Goal: Book appointment/travel/reservation

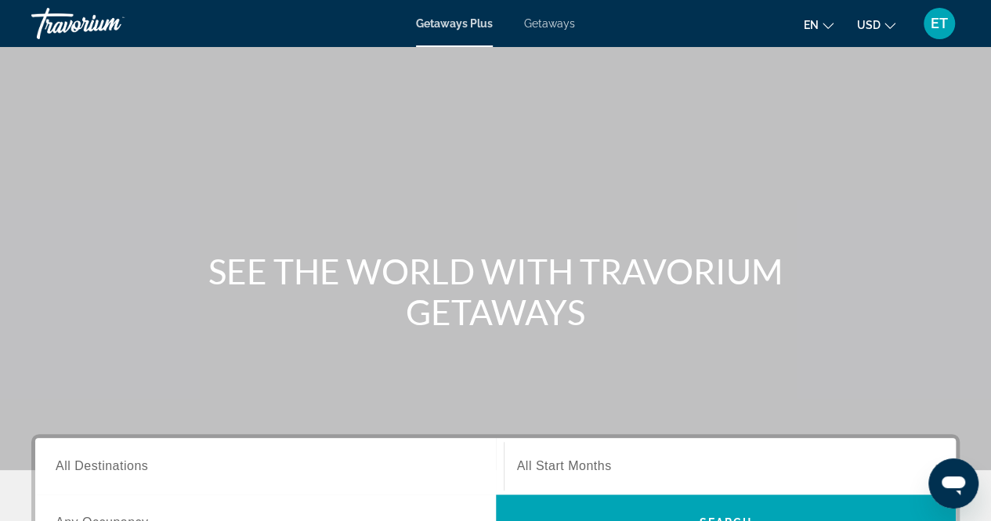
click at [556, 30] on div "Getaways Plus Getaways en English Español Français Italiano Português русский U…" at bounding box center [495, 23] width 991 height 41
click at [556, 23] on span "Getaways" at bounding box center [549, 23] width 51 height 13
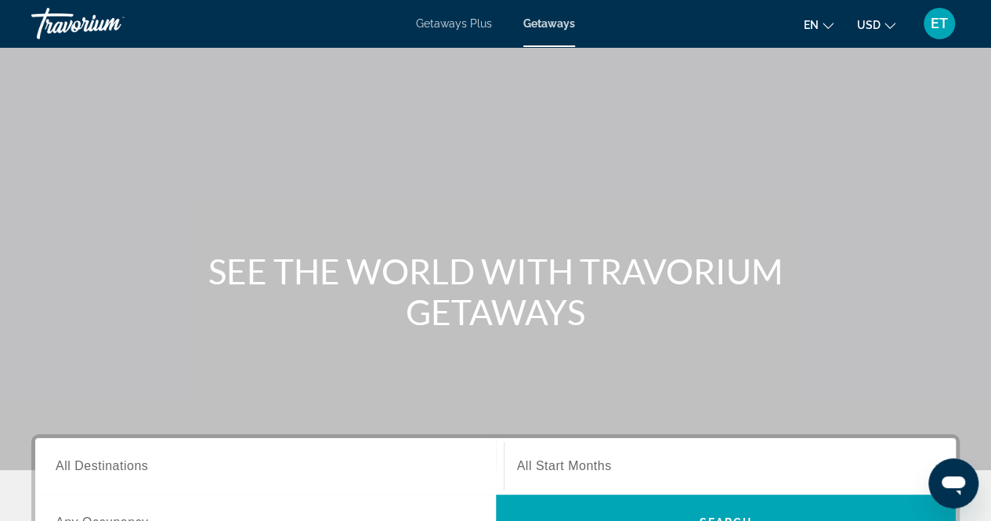
scroll to position [210, 0]
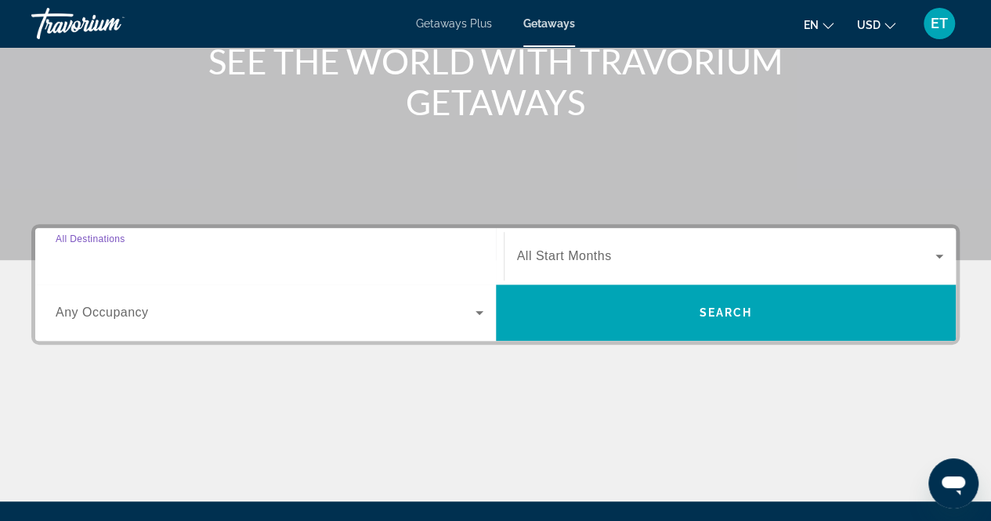
click at [279, 252] on input "Destination All Destinations" at bounding box center [270, 257] width 428 height 19
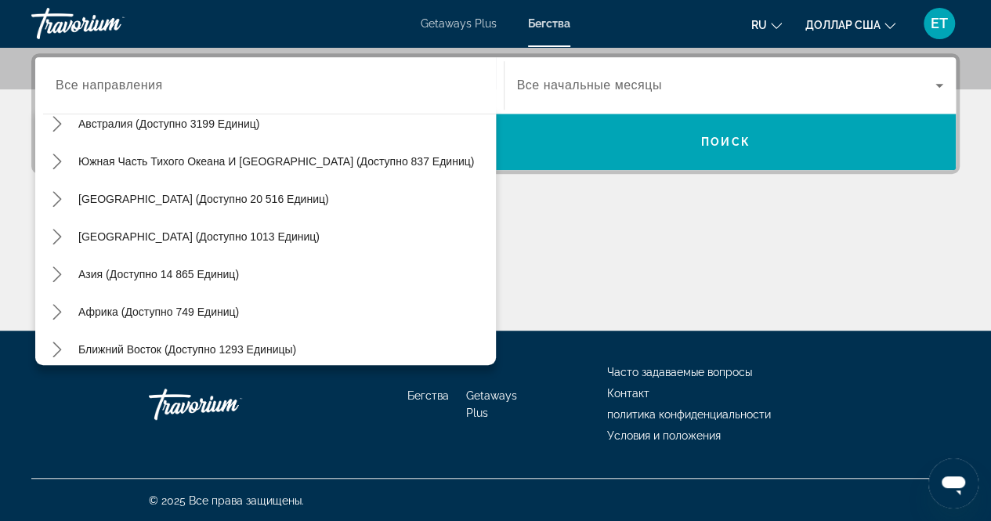
scroll to position [254, 0]
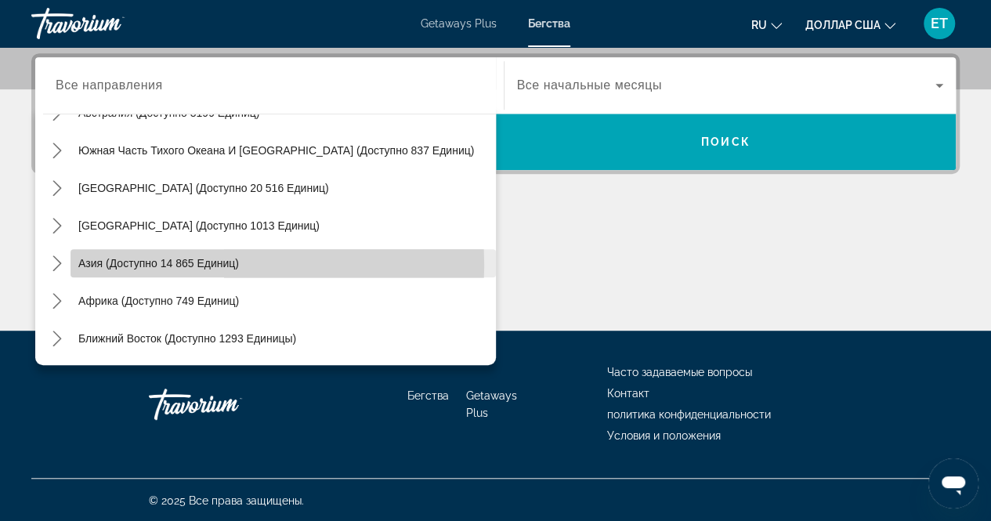
click at [154, 264] on font "Азия (доступно 14 865 единиц)" at bounding box center [158, 263] width 161 height 13
type input "**********"
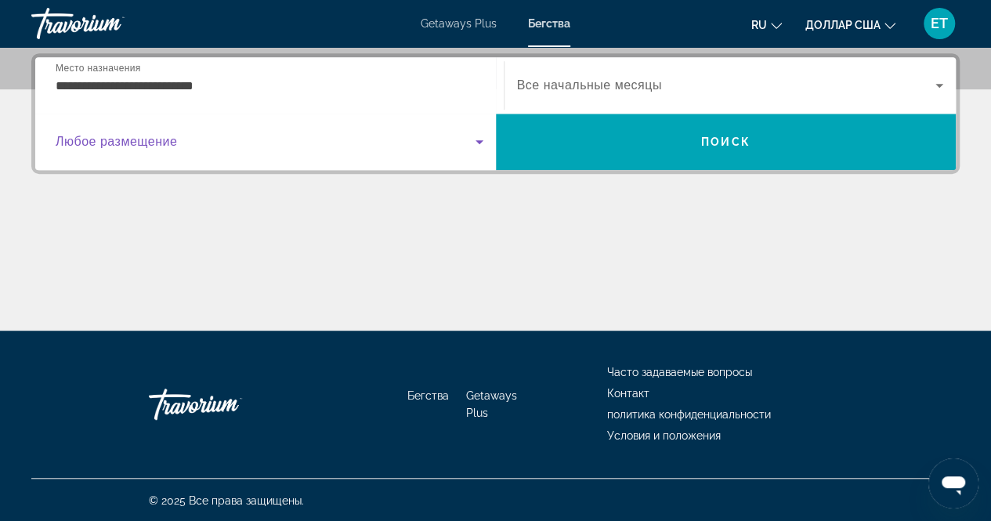
click at [326, 150] on span "Виджет поиска" at bounding box center [266, 141] width 420 height 19
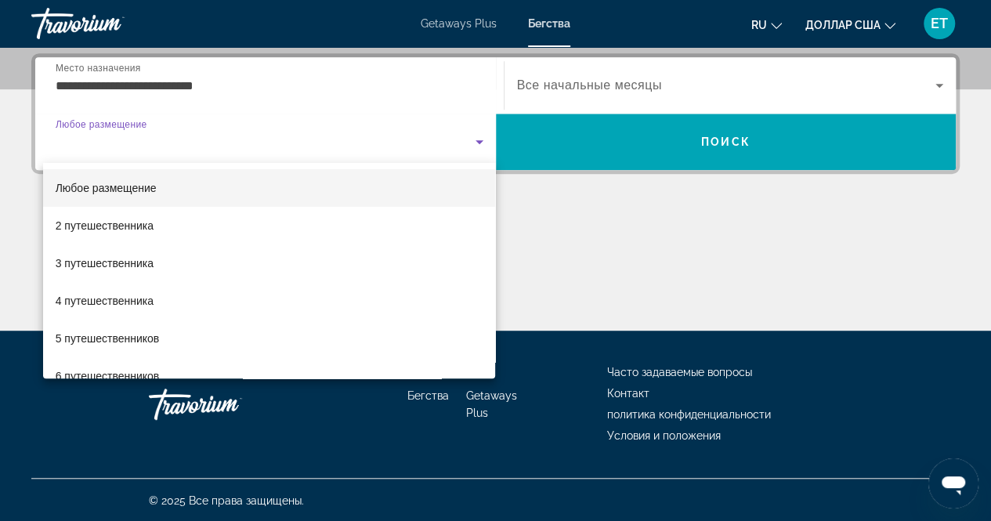
click at [618, 84] on div at bounding box center [495, 260] width 991 height 521
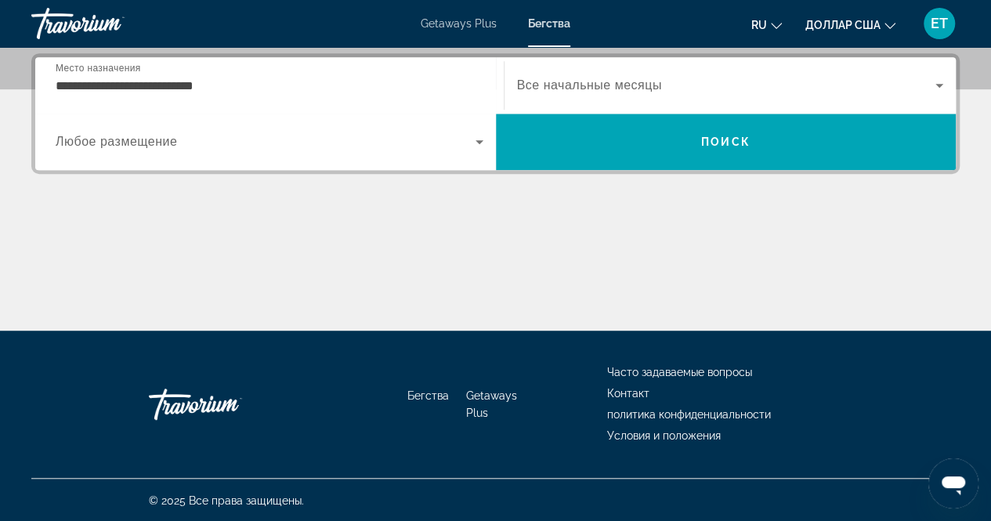
click at [618, 84] on font "Все начальные месяцы" at bounding box center [589, 84] width 145 height 13
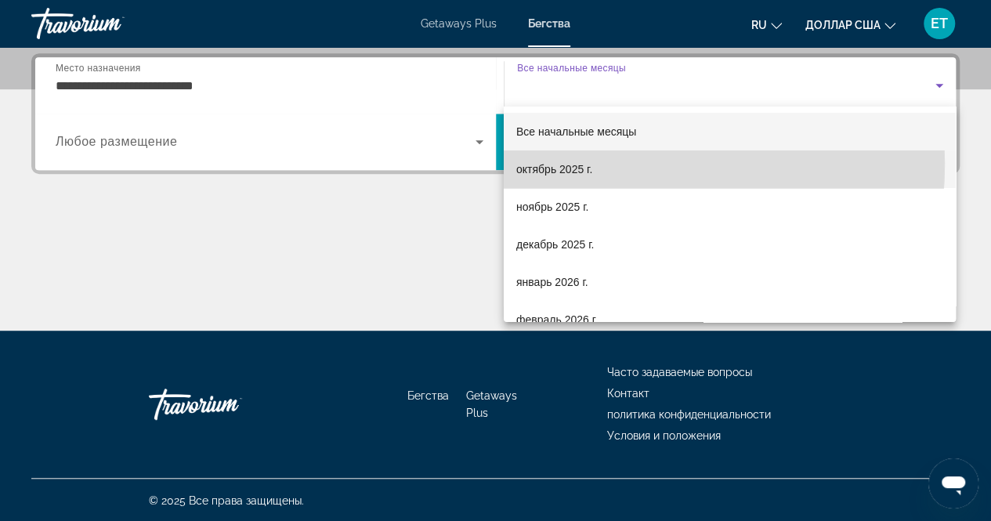
click at [580, 164] on font "октябрь 2025 г." at bounding box center [554, 169] width 76 height 13
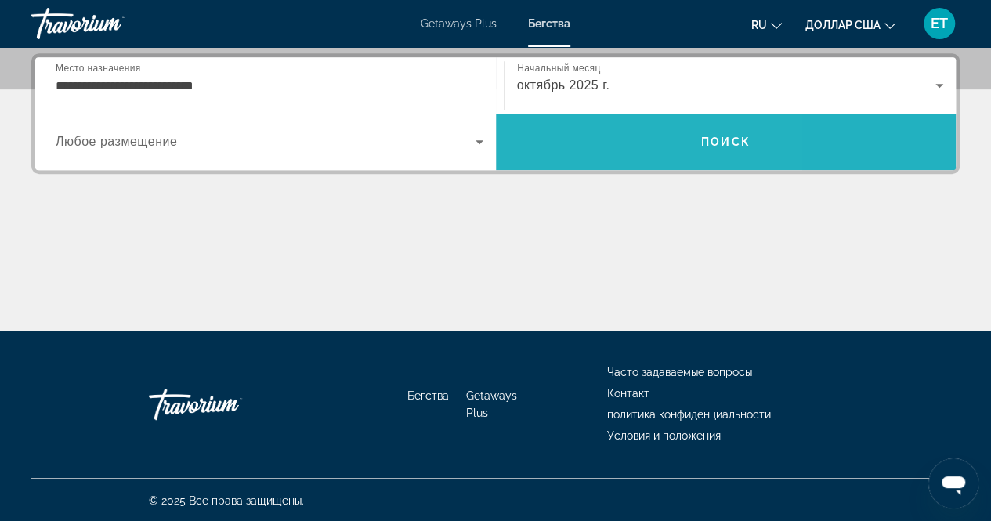
click at [581, 159] on span "Поиск" at bounding box center [726, 142] width 461 height 38
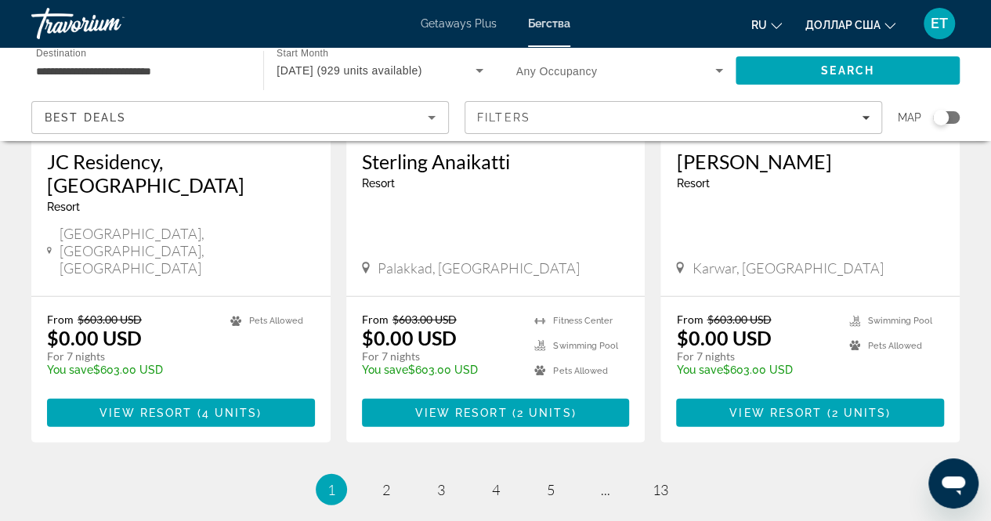
scroll to position [2083, 0]
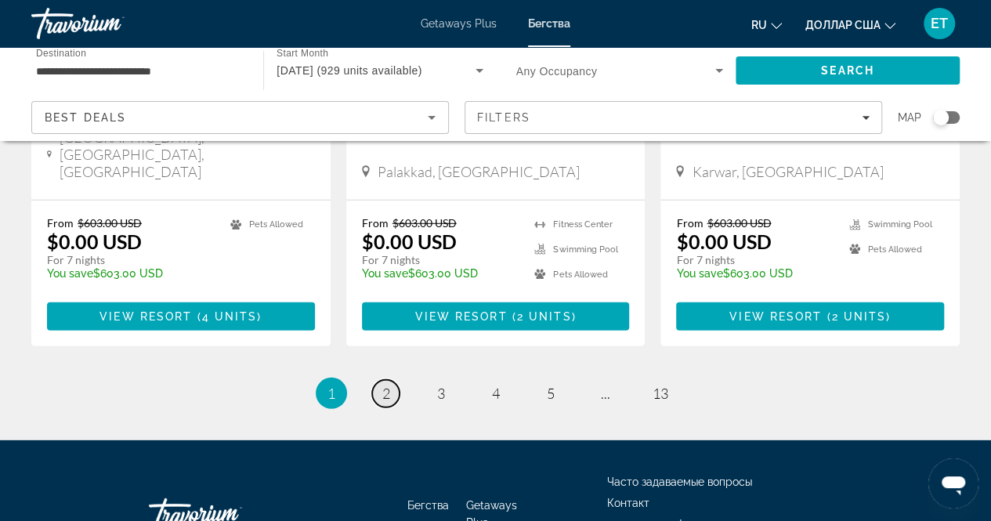
click at [390, 380] on link "page 2" at bounding box center [385, 393] width 27 height 27
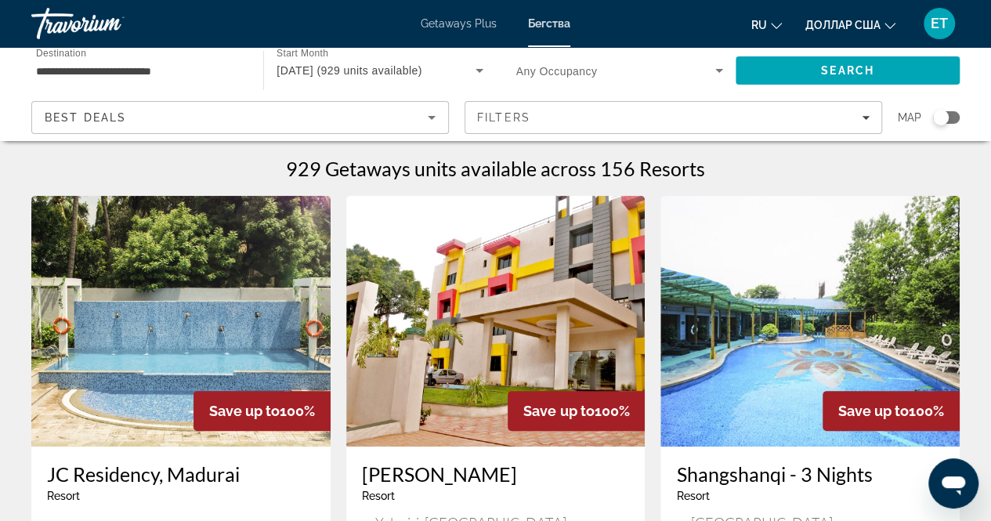
click at [476, 28] on font "Getaways Plus" at bounding box center [459, 23] width 76 height 13
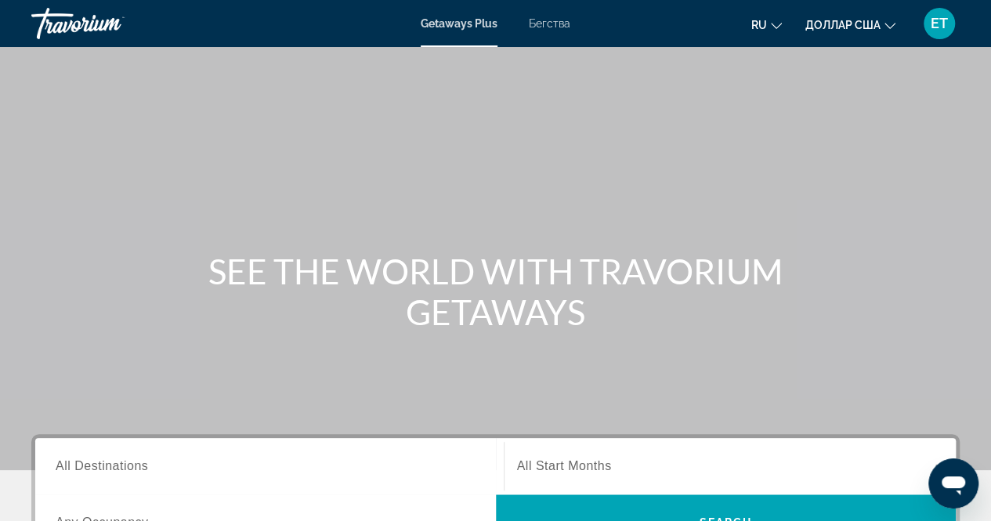
click at [108, 469] on span "All Destinations" at bounding box center [102, 465] width 92 height 13
click at [108, 469] on input "Destination All Destinations" at bounding box center [270, 467] width 428 height 19
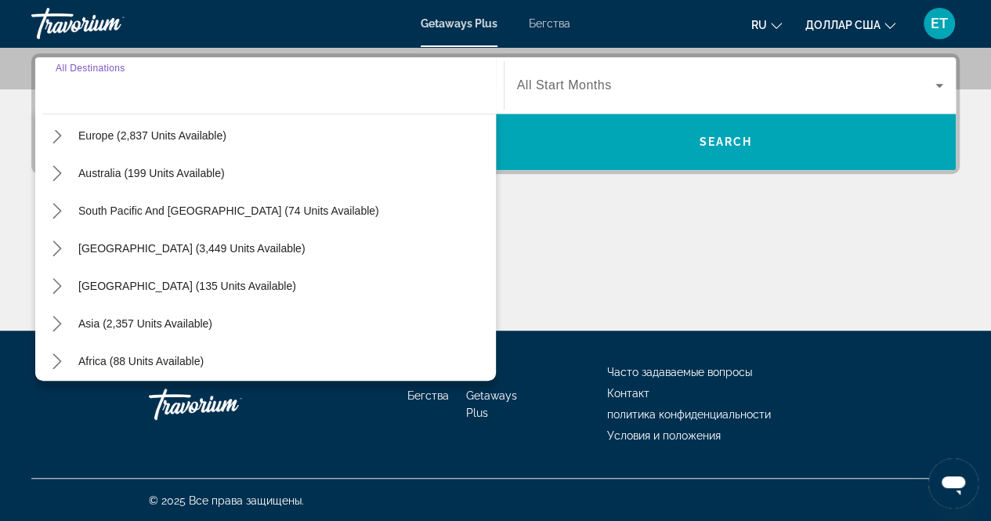
scroll to position [210, 0]
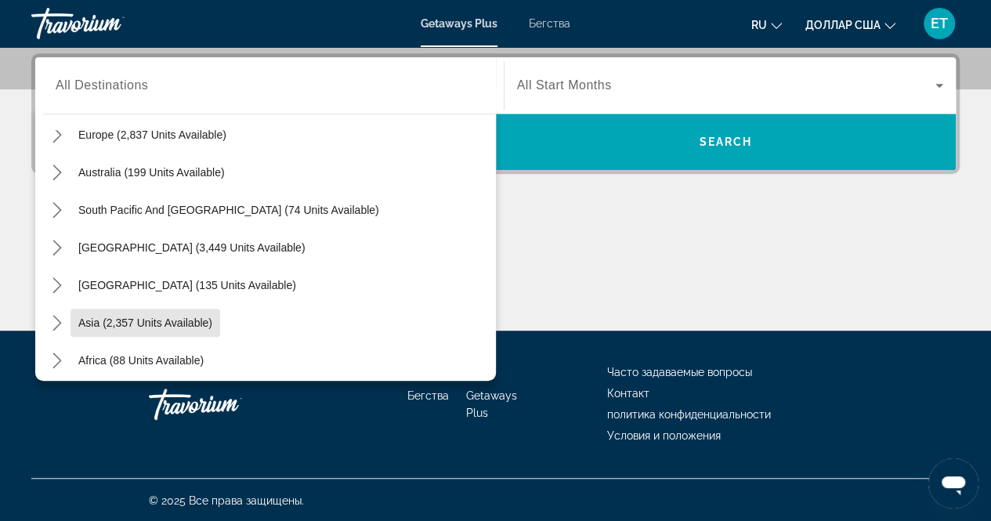
click at [205, 317] on span "Asia (2,357 units available)" at bounding box center [145, 323] width 134 height 13
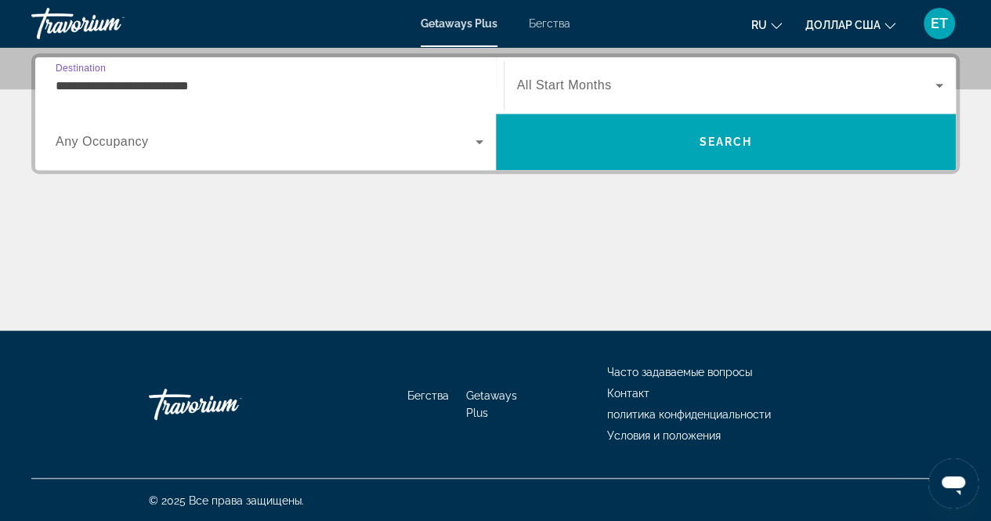
click at [276, 86] on input "**********" at bounding box center [270, 86] width 428 height 19
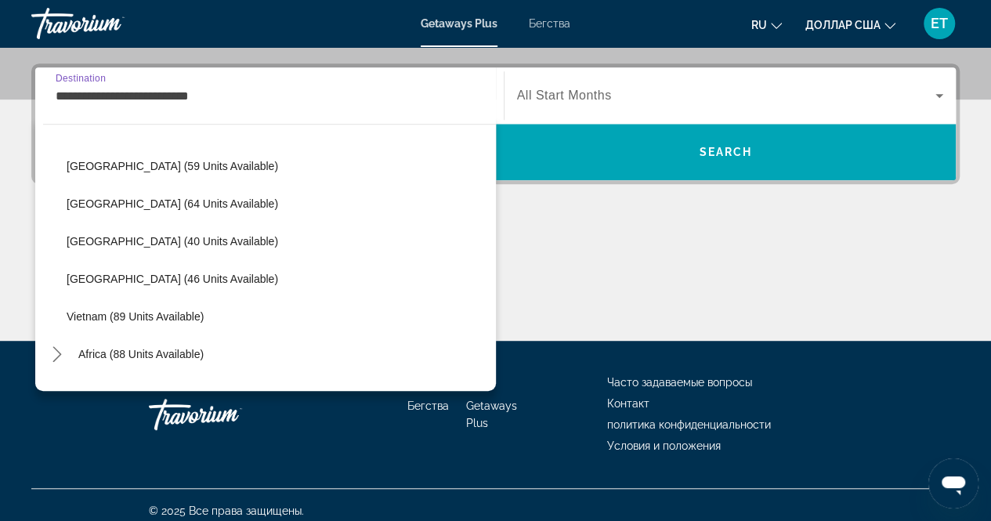
scroll to position [614, 0]
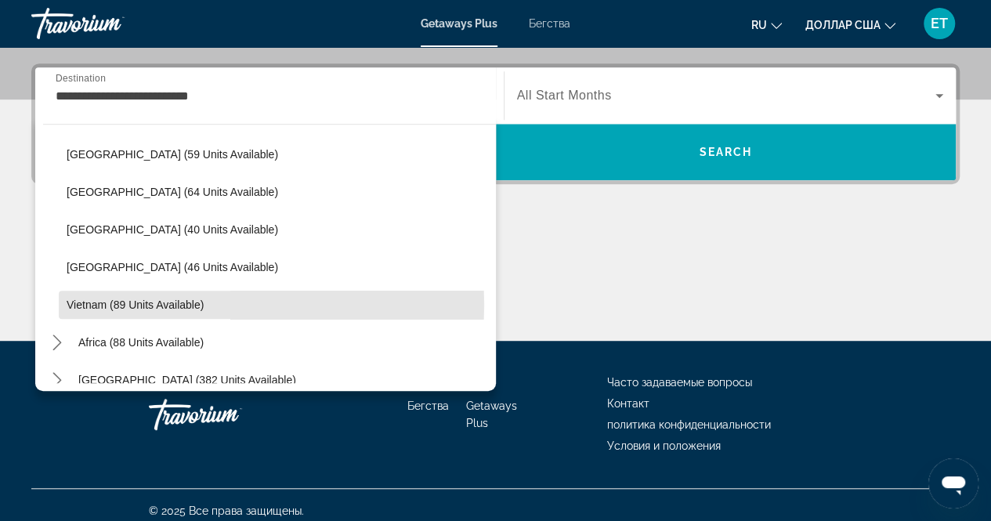
click at [158, 303] on span "Vietnam (89 units available)" at bounding box center [135, 305] width 137 height 13
type input "**********"
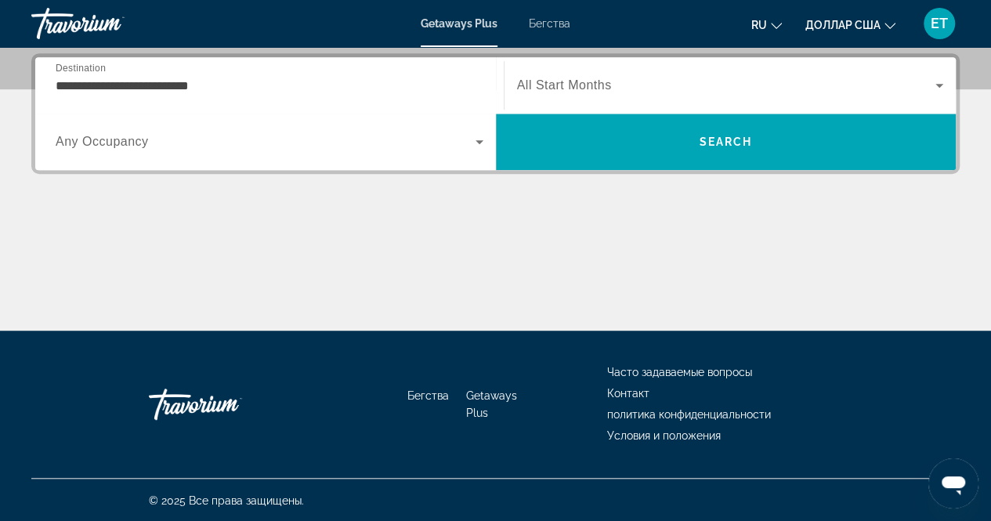
click at [631, 71] on div "Search widget" at bounding box center [730, 85] width 427 height 44
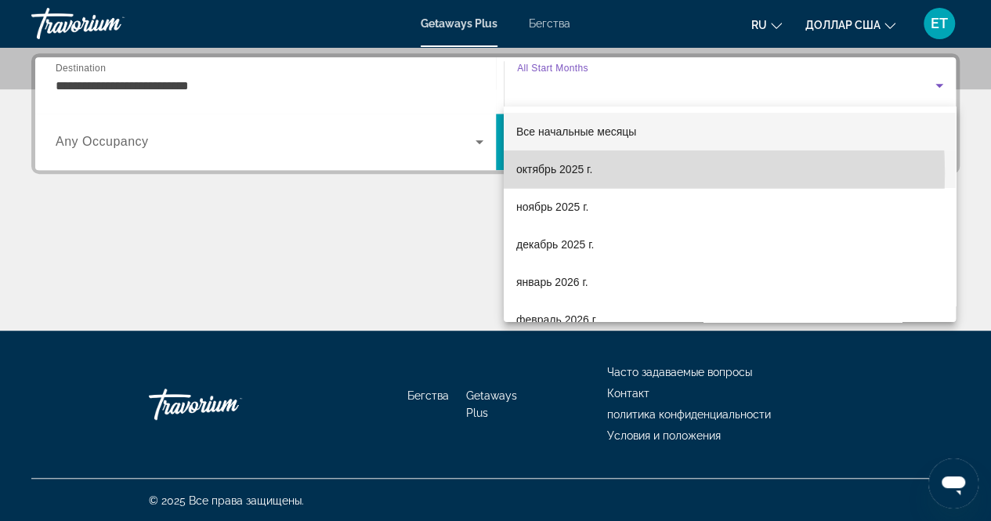
click at [546, 173] on font "октябрь 2025 г." at bounding box center [554, 169] width 76 height 13
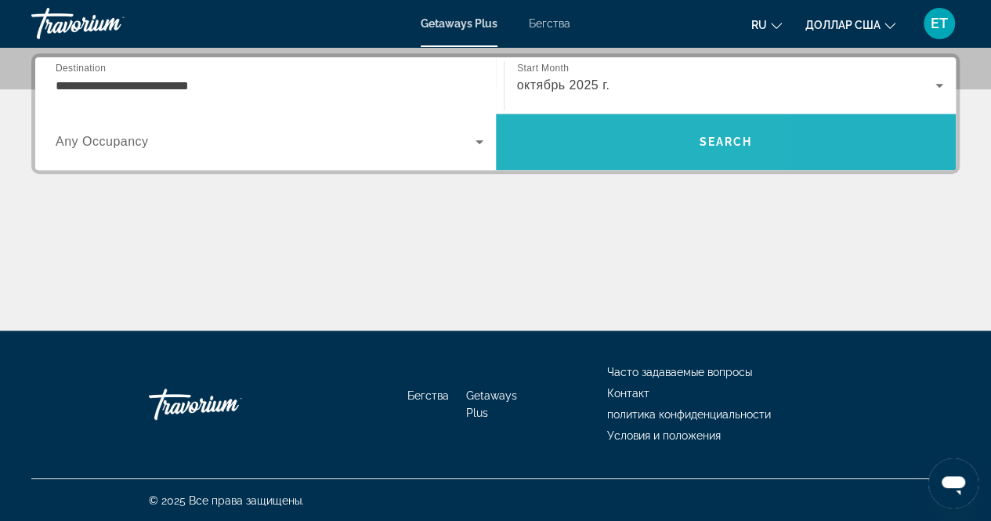
click at [575, 142] on span "Search" at bounding box center [726, 142] width 461 height 38
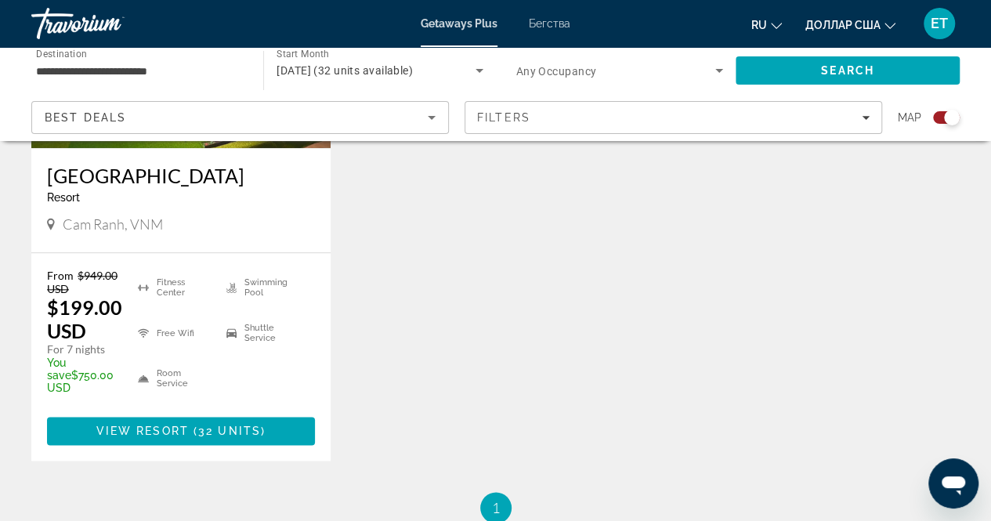
scroll to position [786, 0]
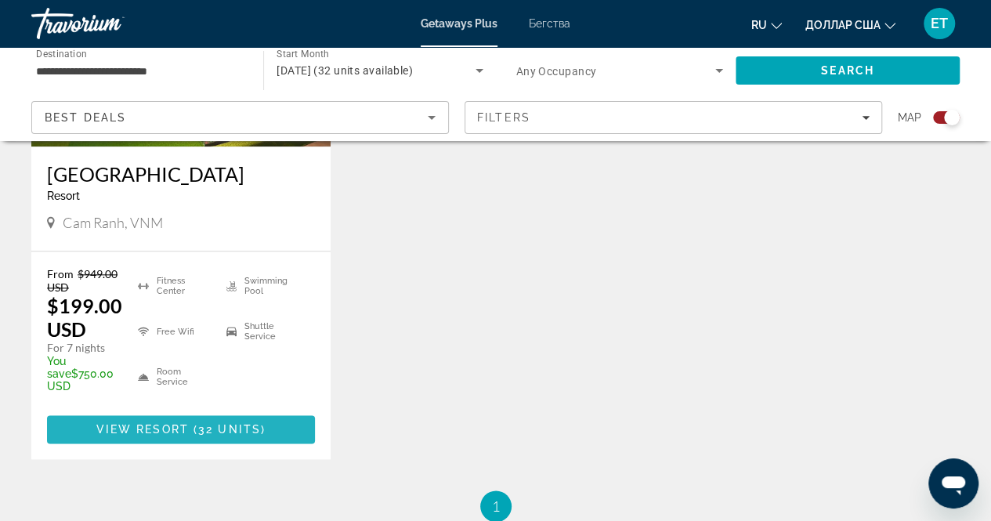
click at [200, 426] on span "Основное содержание" at bounding box center [181, 430] width 268 height 38
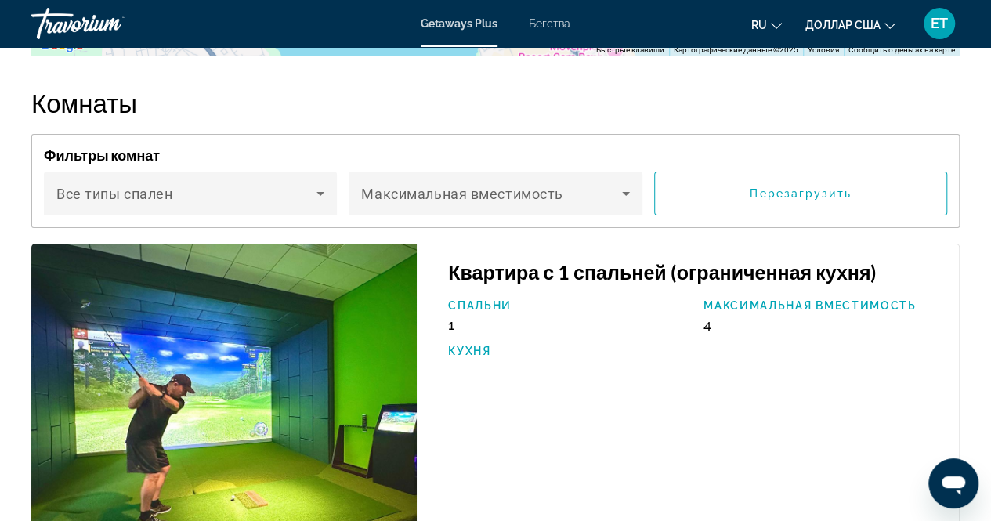
scroll to position [2898, 0]
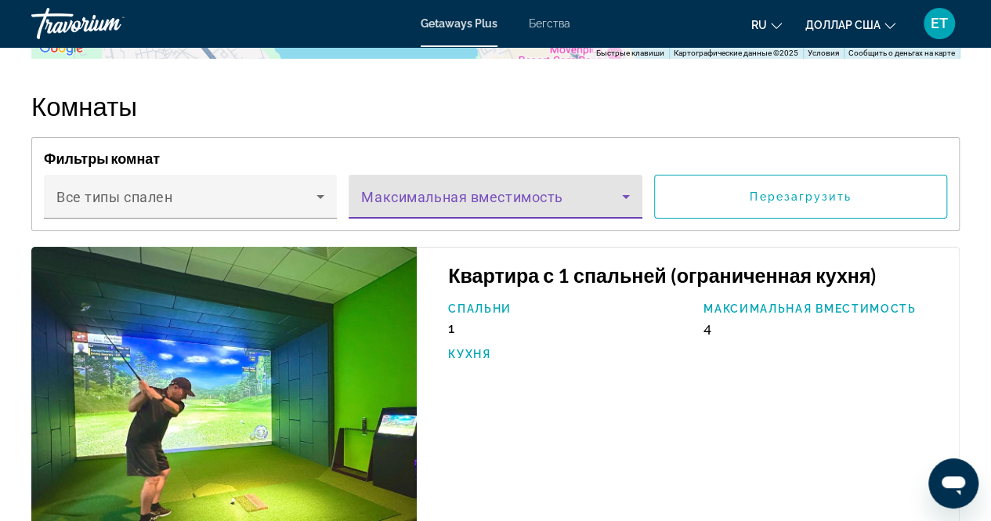
click at [572, 194] on span "Основное содержание" at bounding box center [491, 203] width 260 height 19
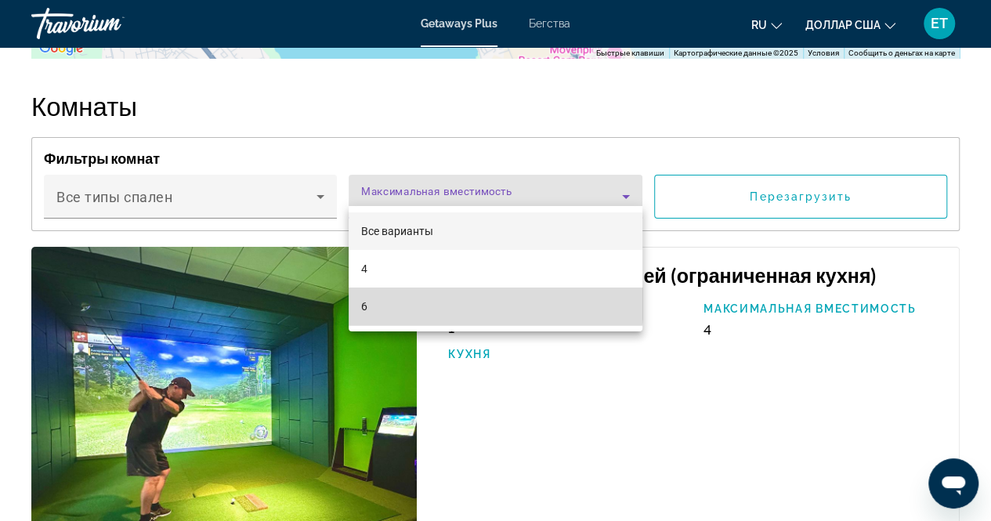
click at [465, 301] on mat-option "6" at bounding box center [495, 307] width 293 height 38
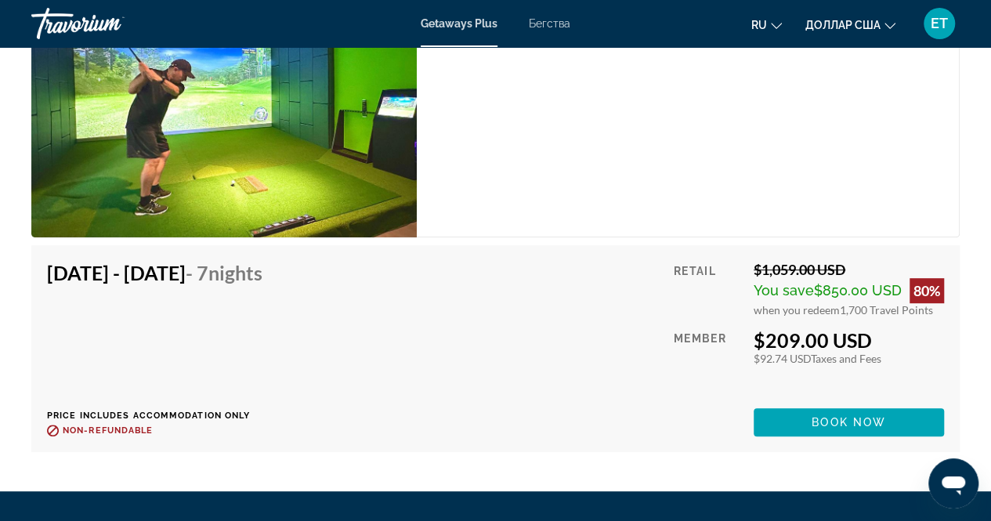
scroll to position [3253, 0]
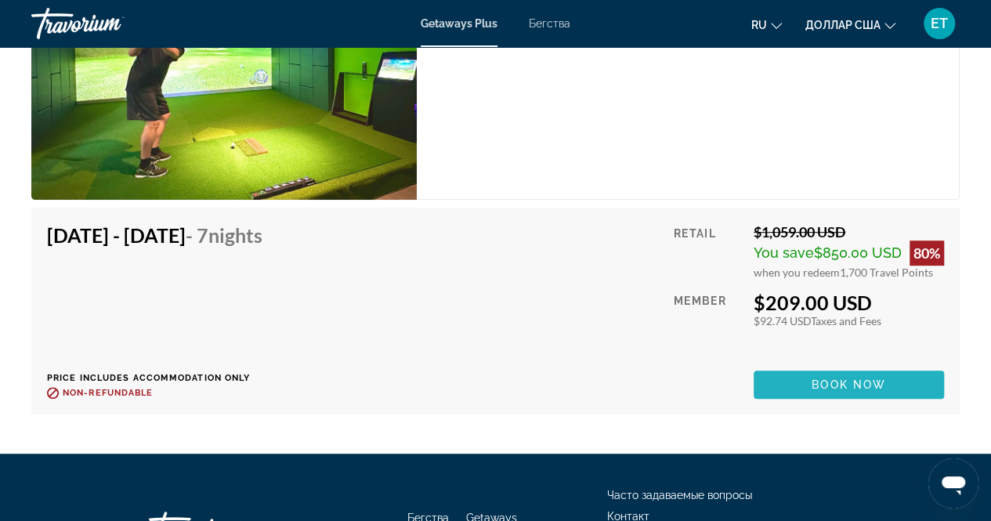
click at [787, 373] on span "Основное содержание" at bounding box center [849, 385] width 190 height 38
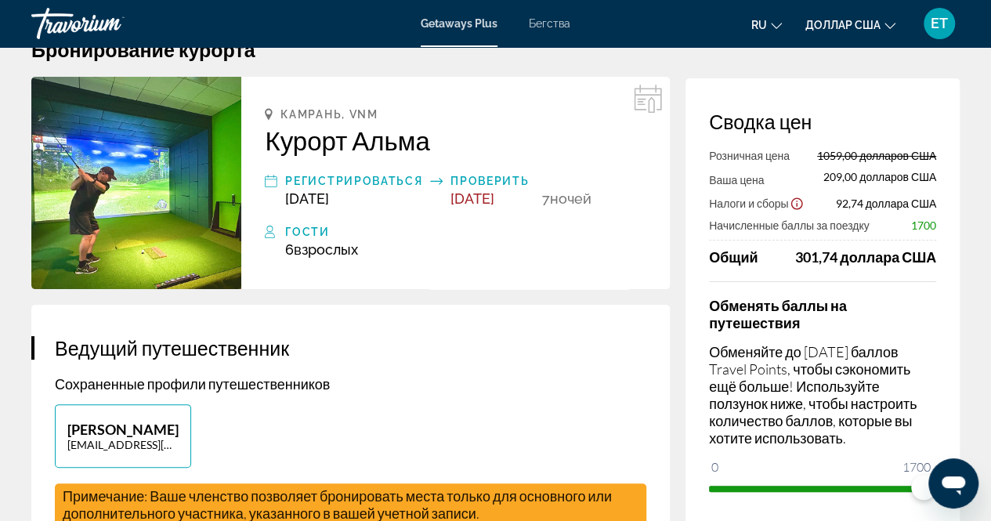
scroll to position [40, 0]
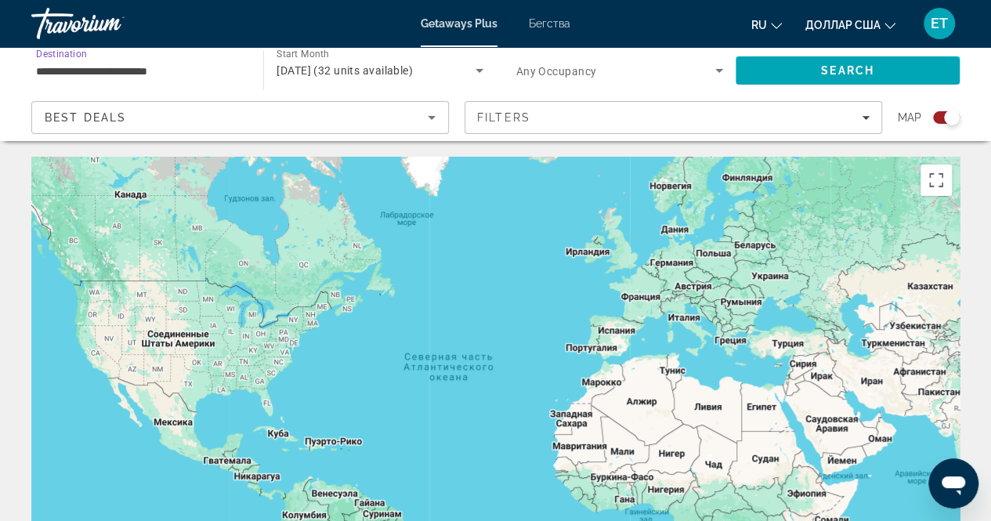
click at [160, 70] on input "**********" at bounding box center [139, 71] width 207 height 19
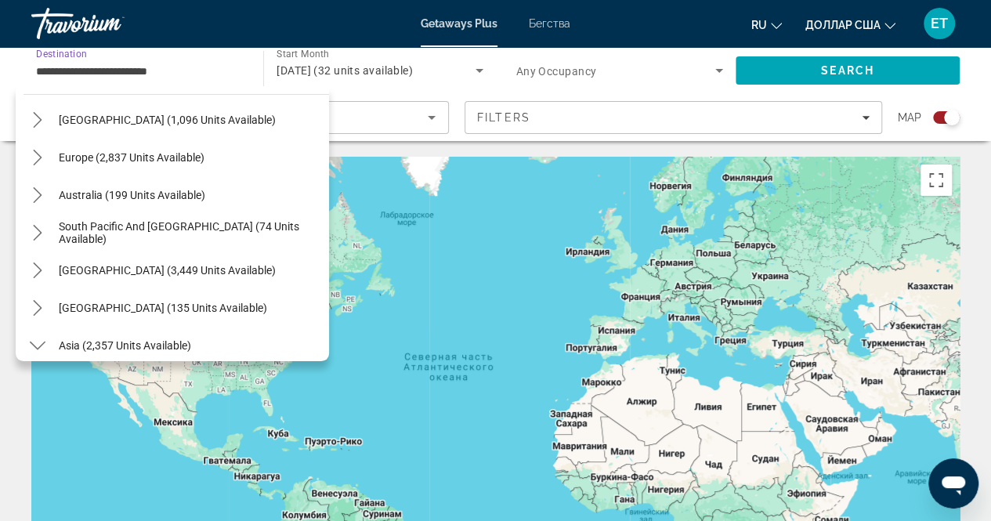
scroll to position [139, 0]
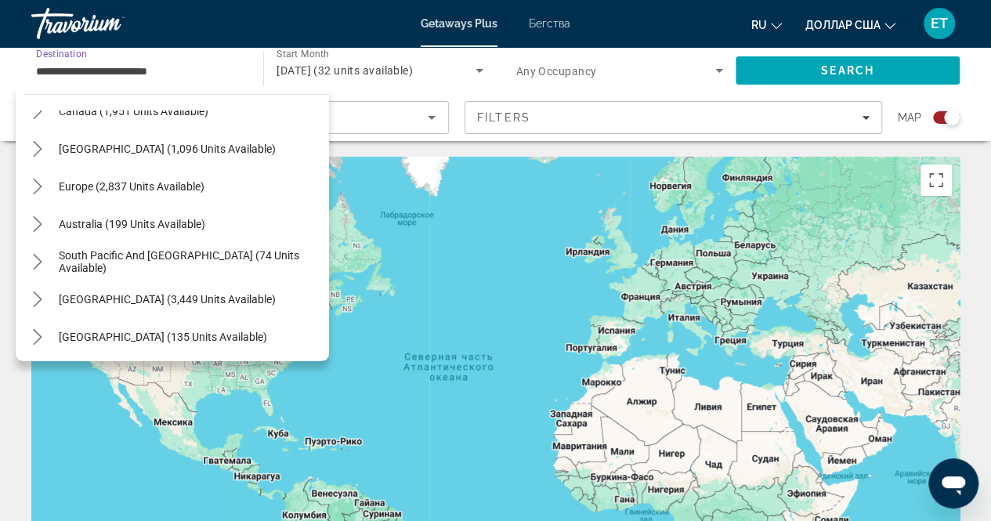
click at [158, 199] on span "Select destination: Europe (2,837 units available)" at bounding box center [131, 187] width 161 height 38
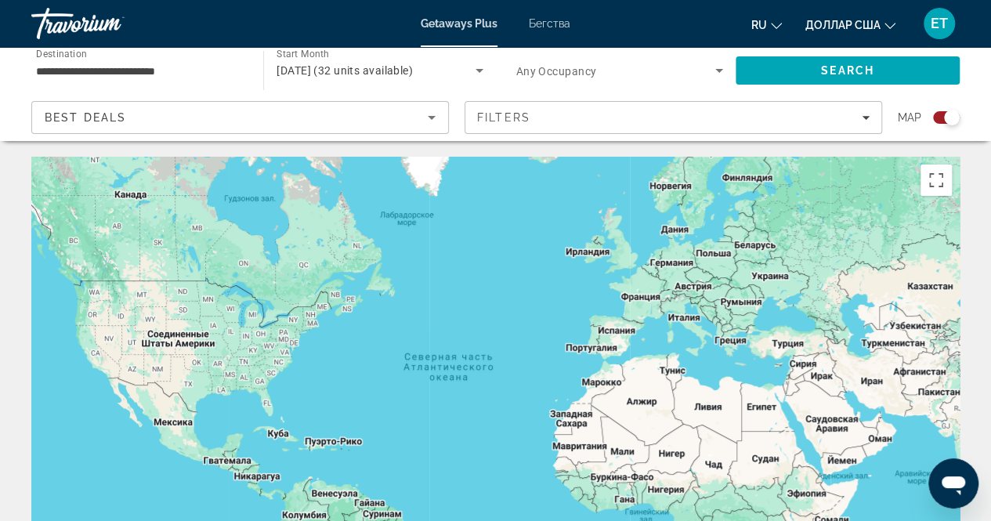
click at [168, 57] on div "**********" at bounding box center [139, 71] width 207 height 45
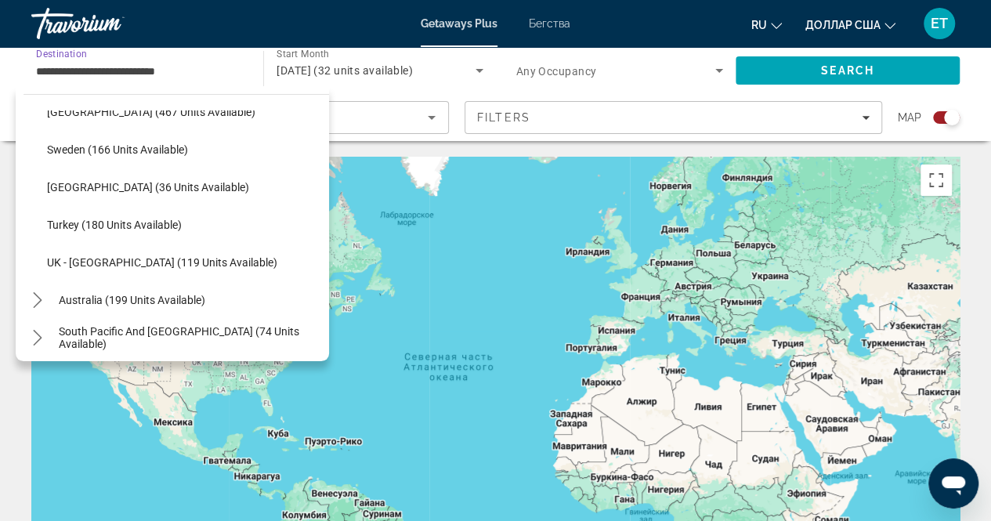
scroll to position [740, 0]
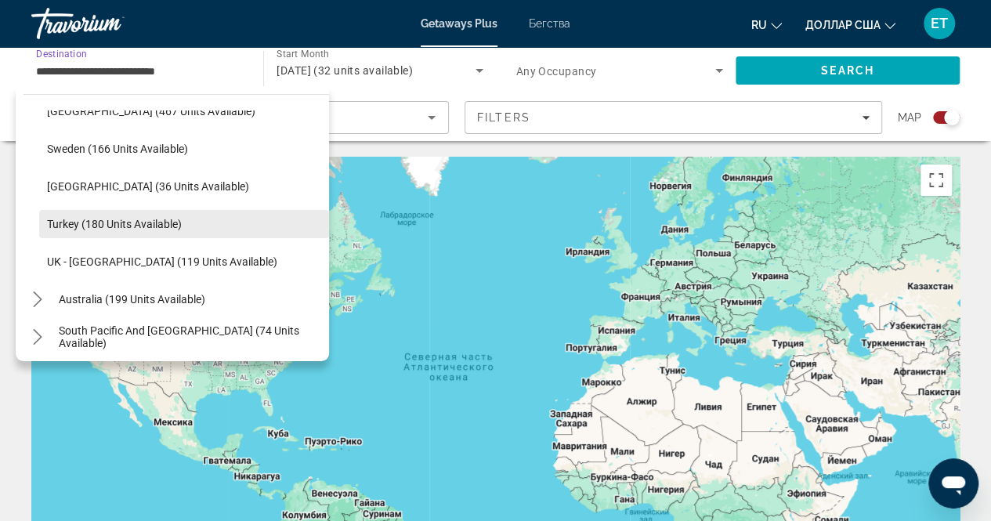
click at [135, 223] on span "Turkey (180 units available)" at bounding box center [114, 224] width 135 height 13
type input "**********"
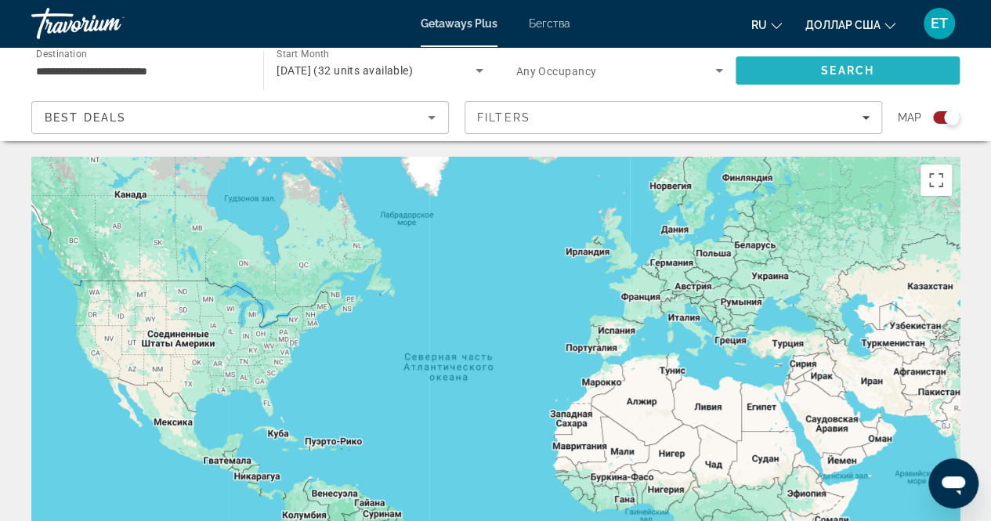
click at [793, 62] on span "Search" at bounding box center [848, 71] width 224 height 38
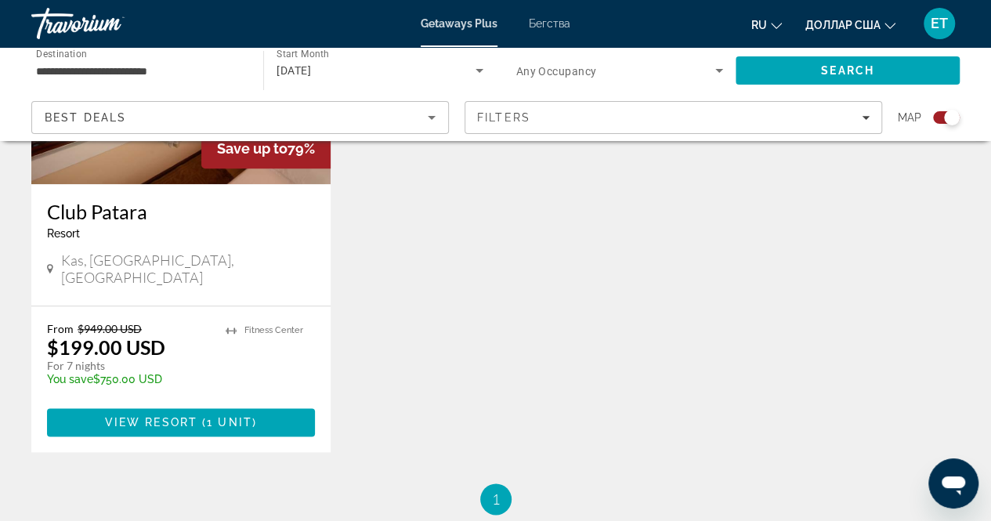
scroll to position [749, 0]
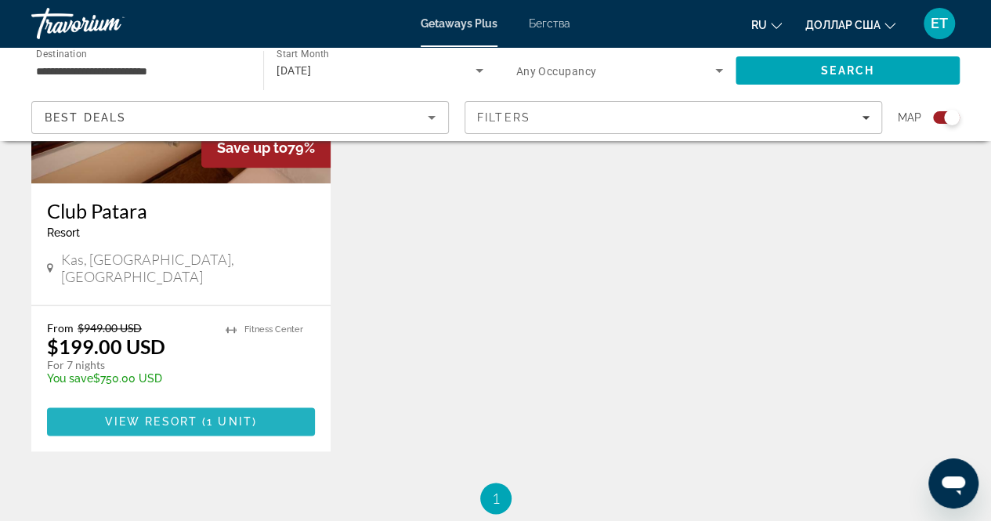
click at [244, 415] on span "1 unit" at bounding box center [229, 421] width 45 height 13
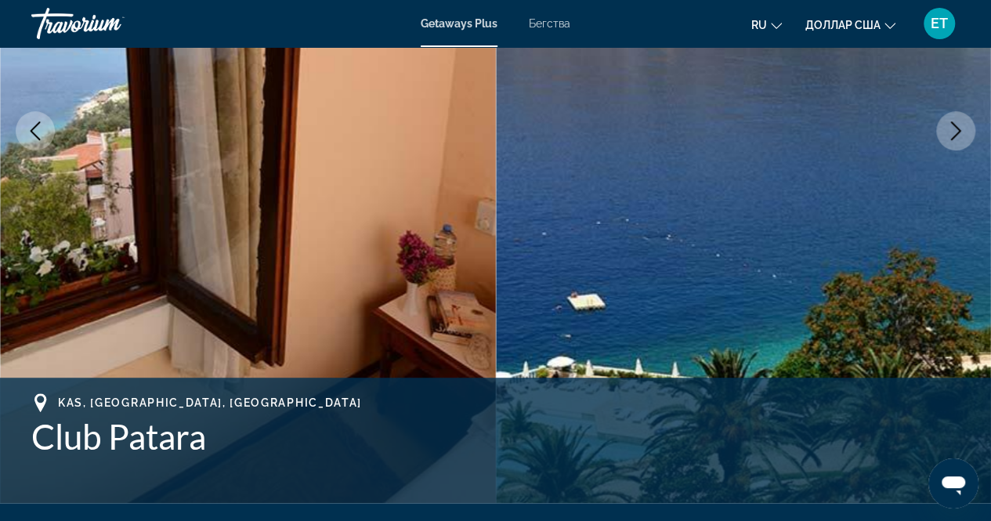
scroll to position [287, 0]
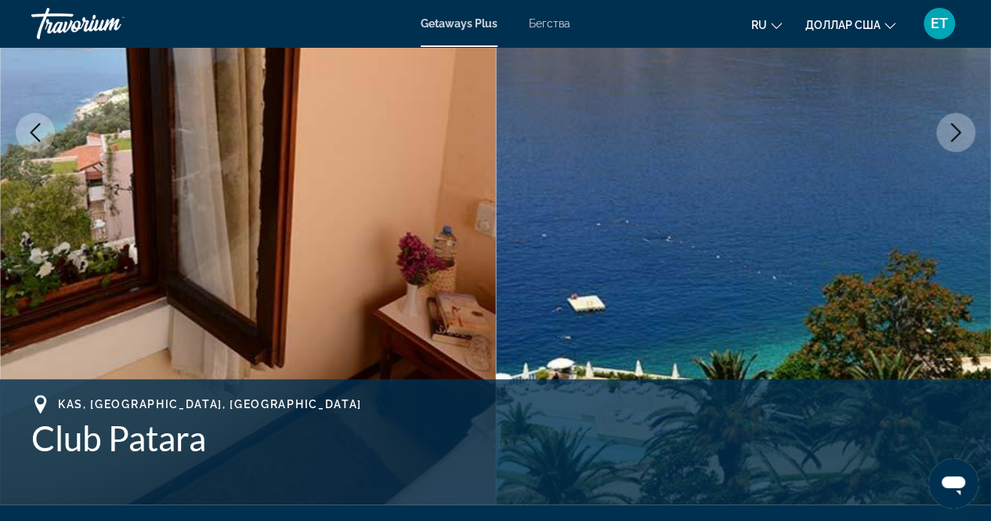
click at [949, 145] on button "Next image" at bounding box center [955, 132] width 39 height 39
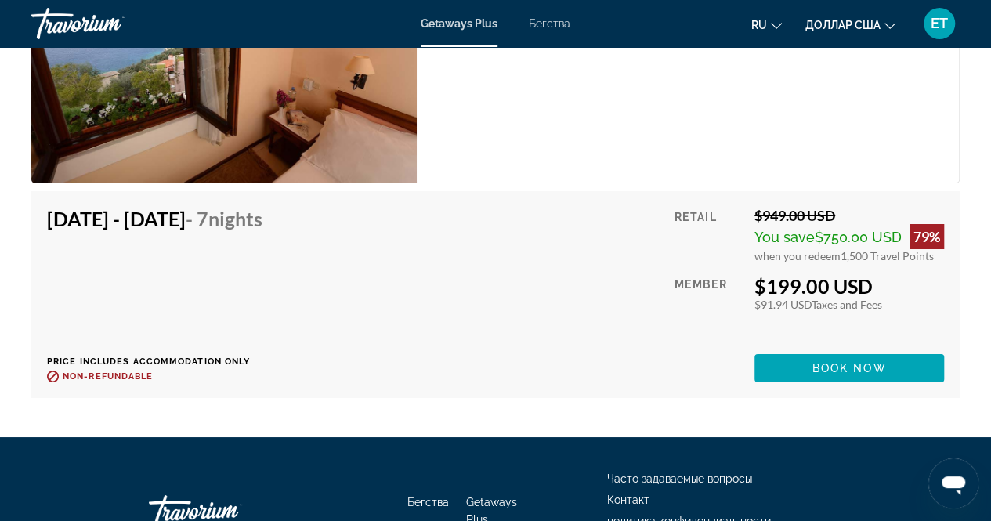
scroll to position [2771, 0]
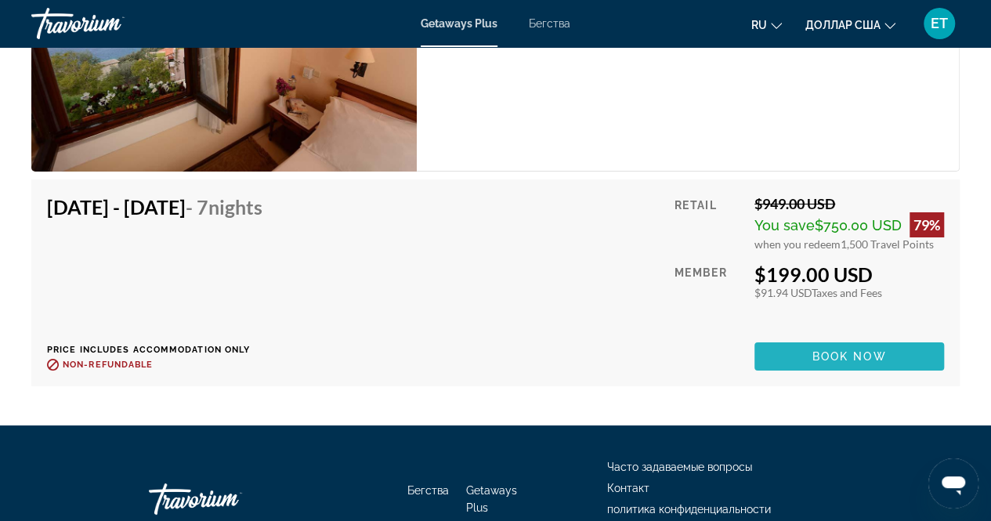
click at [823, 350] on span "Book now" at bounding box center [850, 356] width 74 height 13
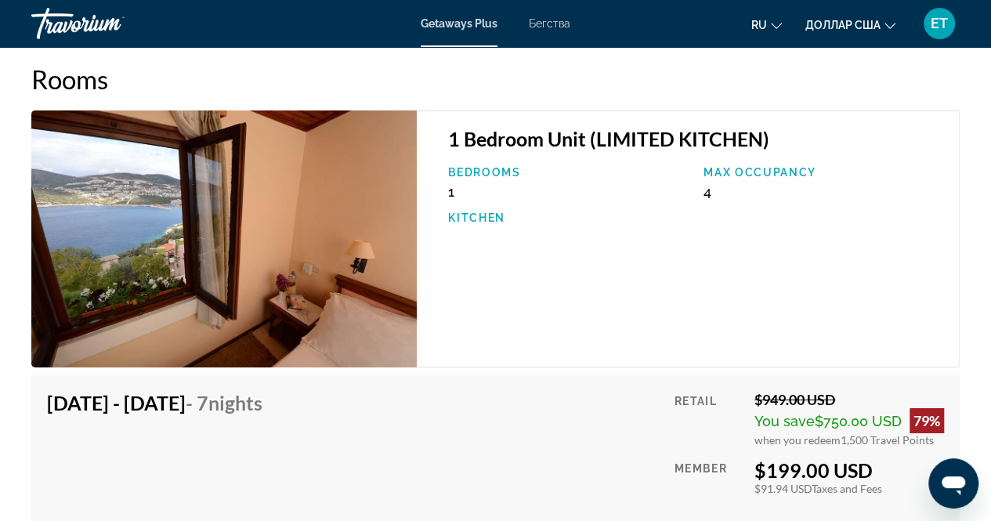
scroll to position [2569, 0]
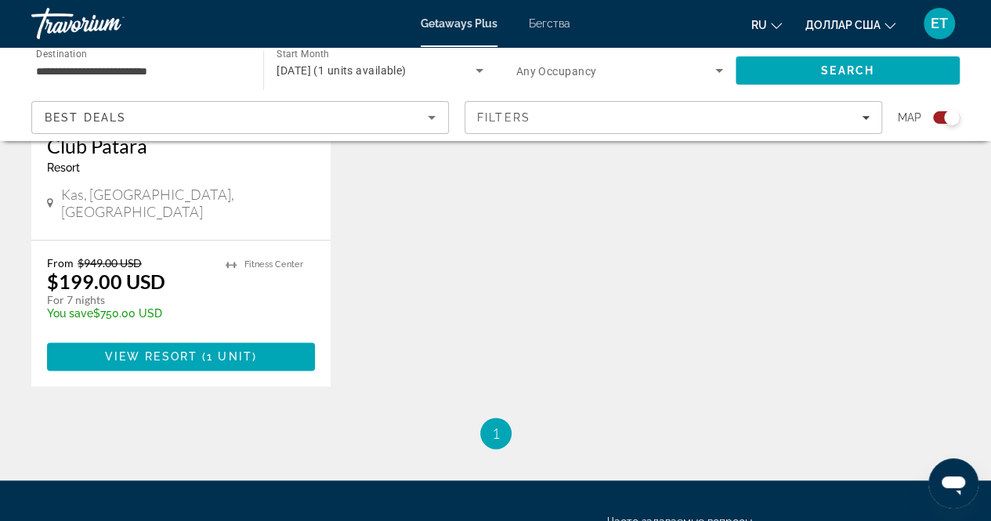
scroll to position [818, 0]
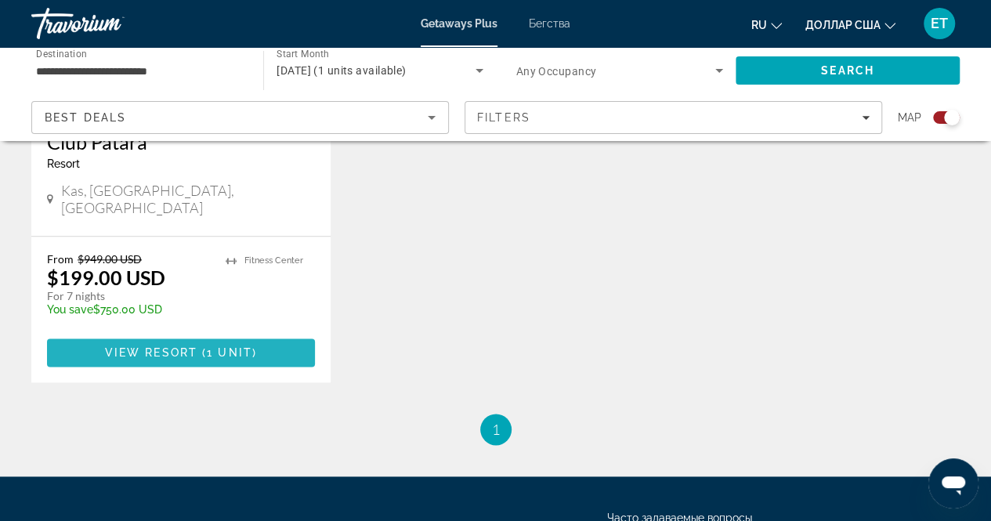
click at [179, 346] on span "View Resort" at bounding box center [151, 352] width 92 height 13
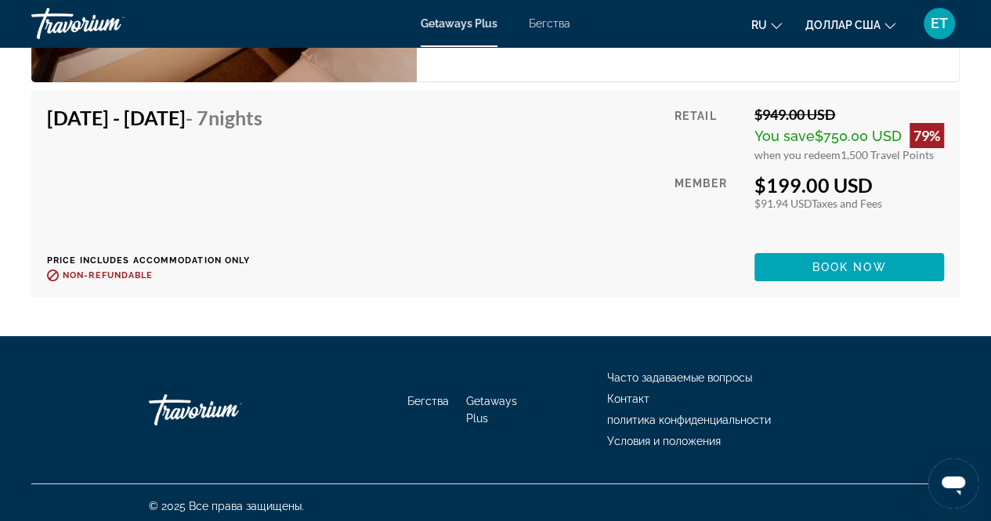
scroll to position [2866, 0]
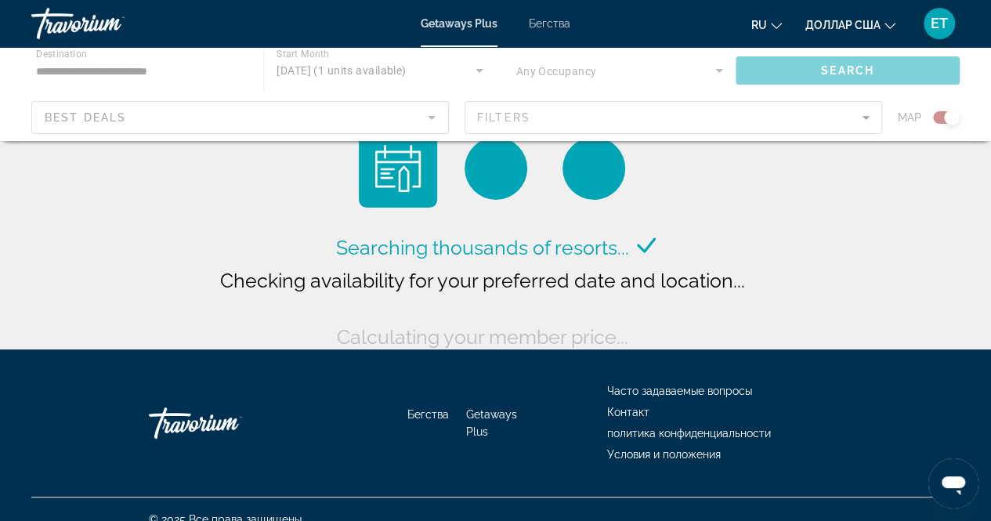
click at [118, 75] on div "Основное содержание" at bounding box center [495, 94] width 991 height 94
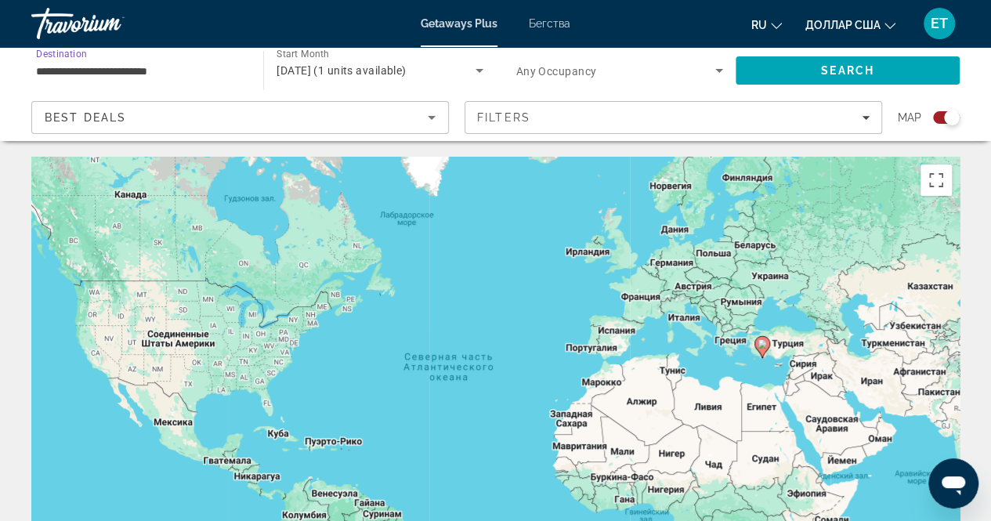
click at [156, 70] on input "**********" at bounding box center [139, 71] width 207 height 19
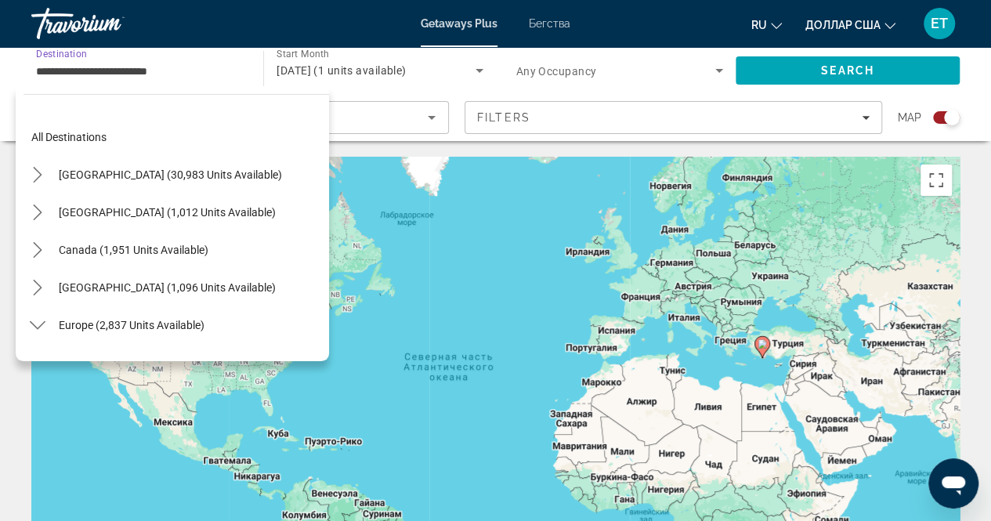
scroll to position [733, 0]
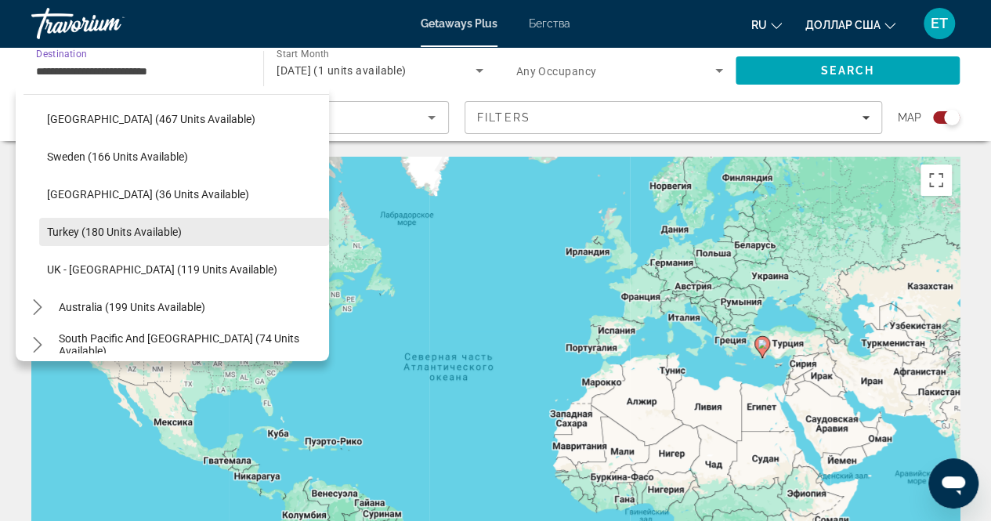
click at [135, 227] on span "Turkey (180 units available)" at bounding box center [114, 232] width 135 height 13
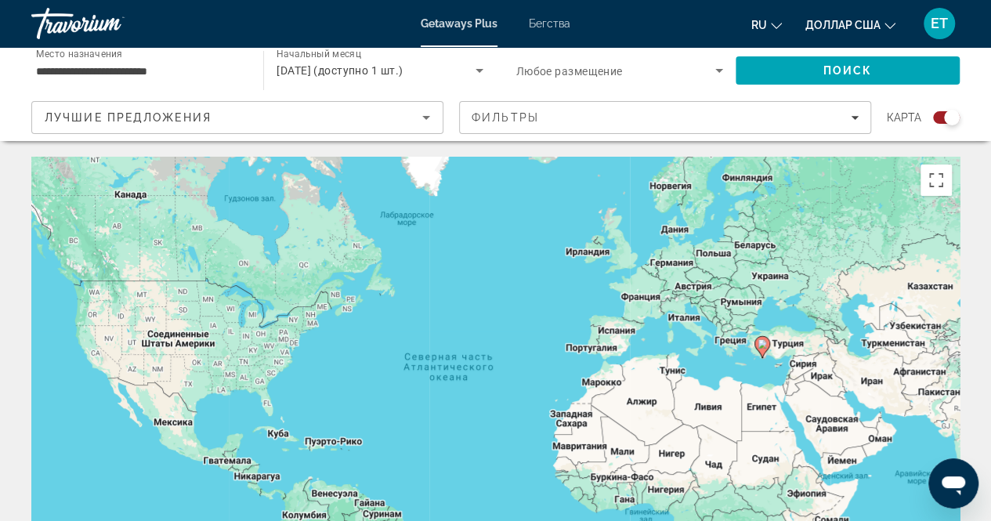
click at [646, 262] on div "Чтобы активировать перетаскивание с помощью кнопок, нажмите Alt + Ввод. После э…" at bounding box center [495, 392] width 929 height 470
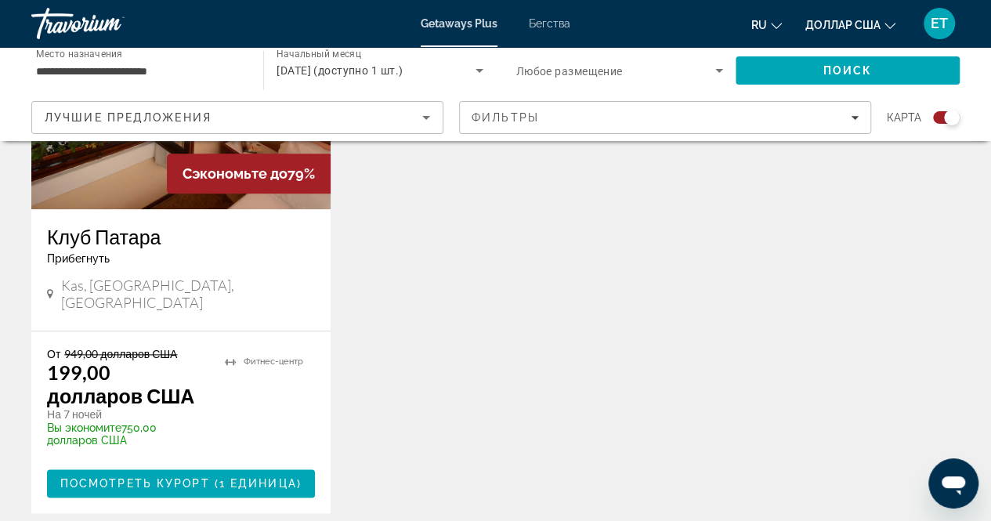
scroll to position [724, 0]
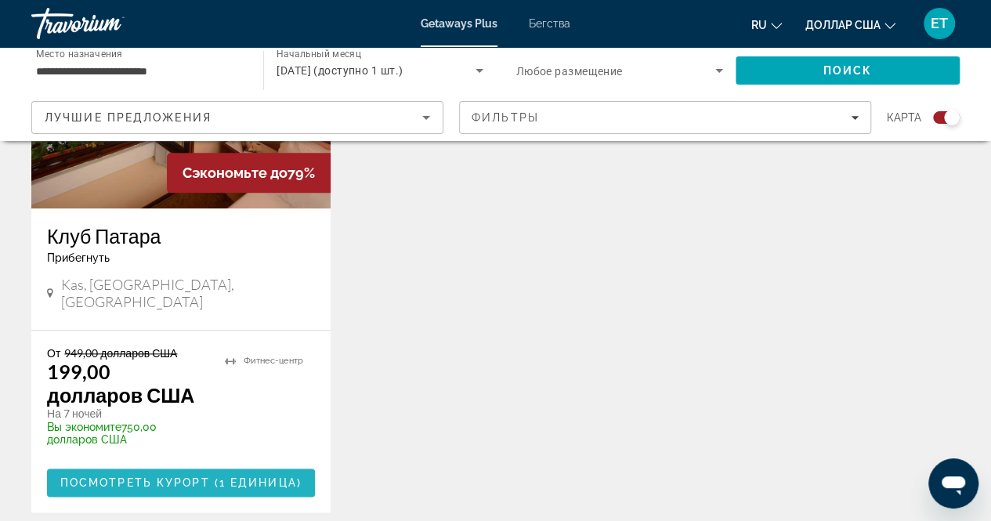
click at [219, 476] on font "(" at bounding box center [217, 482] width 5 height 13
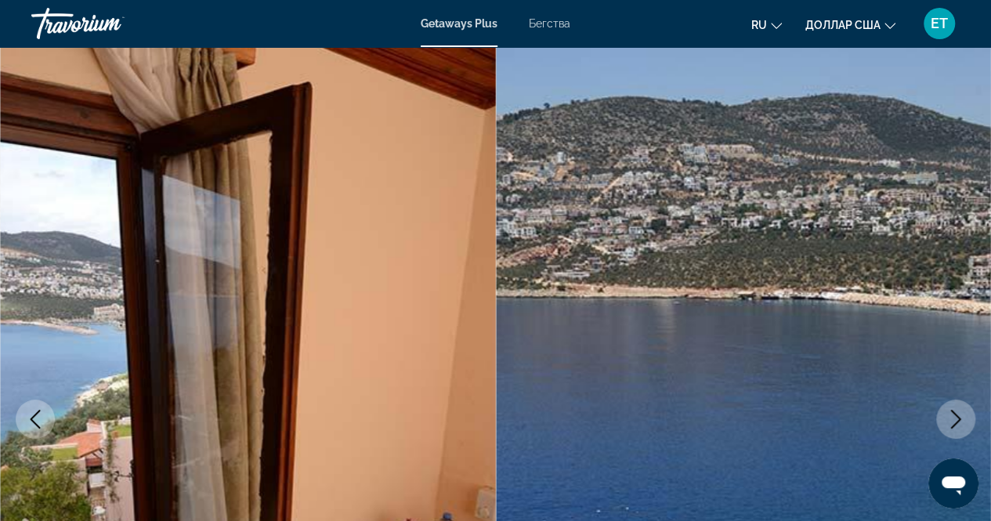
click at [219, 457] on img "Основное содержание" at bounding box center [248, 419] width 496 height 744
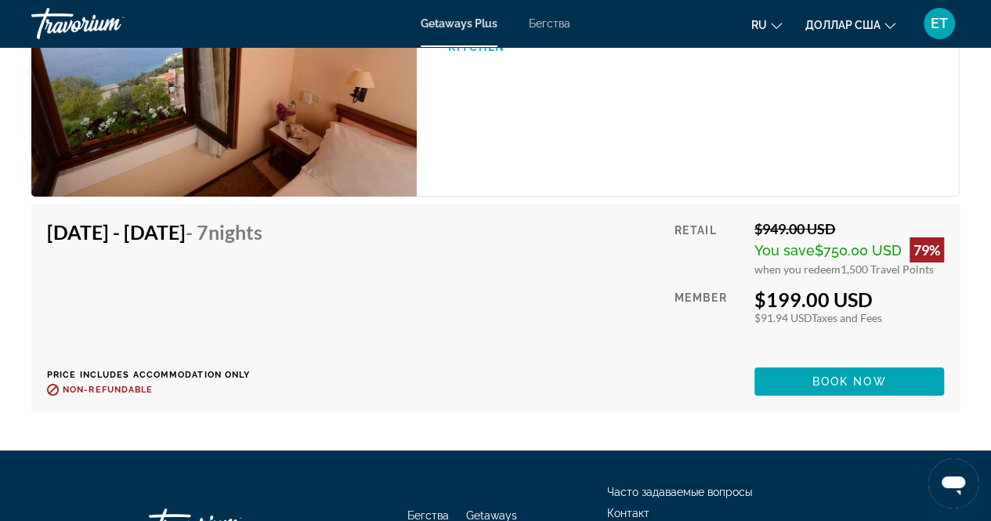
scroll to position [2733, 0]
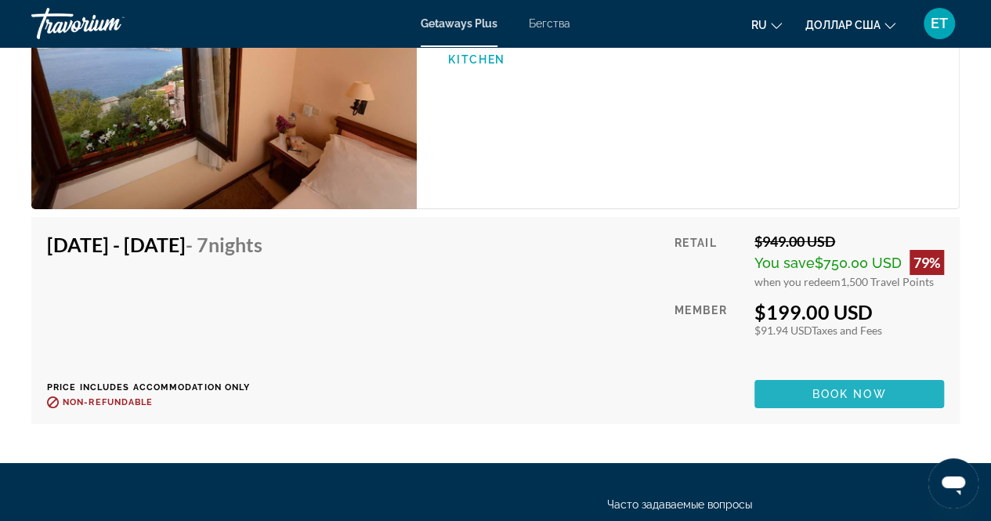
click at [853, 388] on span "Book now" at bounding box center [850, 394] width 74 height 13
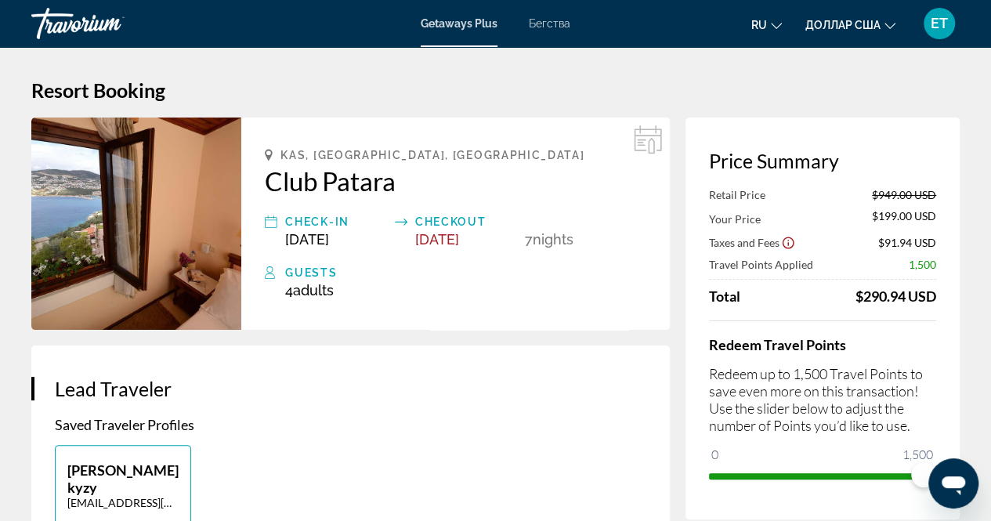
click at [315, 238] on span "[DATE]" at bounding box center [307, 239] width 44 height 16
click at [272, 225] on icon "Основное содержание" at bounding box center [271, 221] width 13 height 19
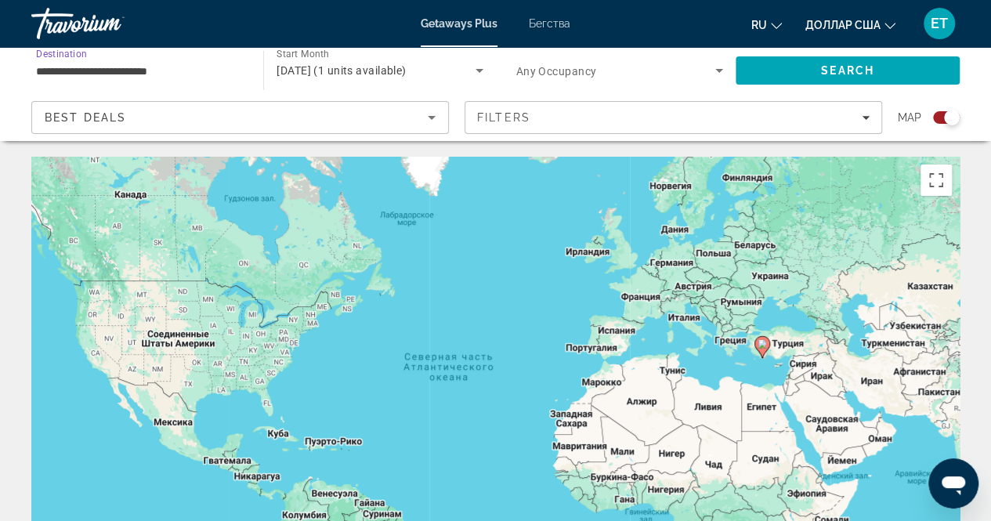
click at [92, 76] on input "**********" at bounding box center [139, 71] width 207 height 19
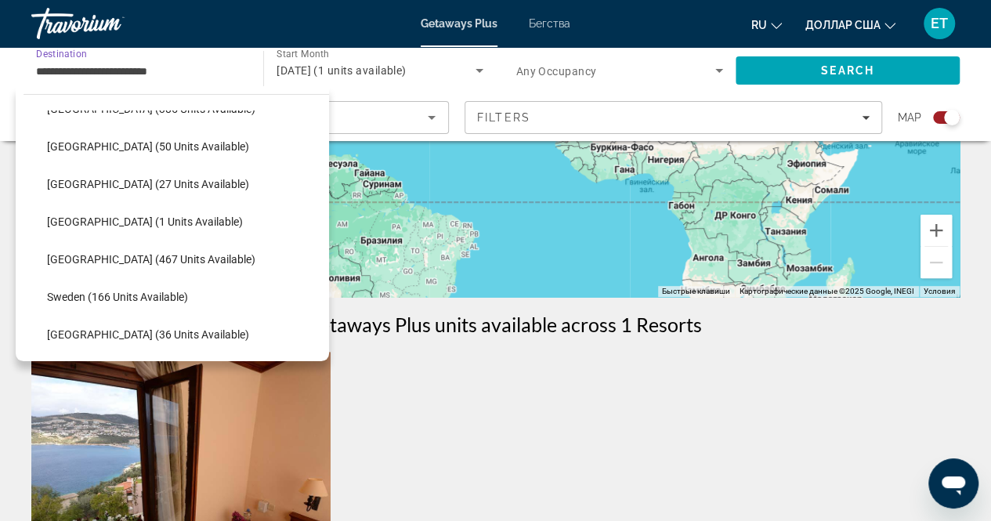
scroll to position [589, 0]
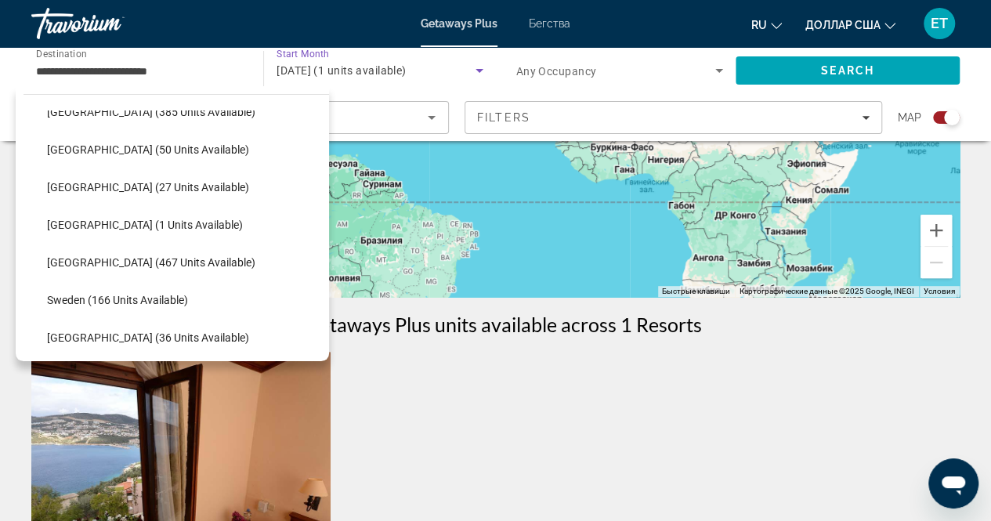
click at [400, 68] on span "[DATE] (1 units available)" at bounding box center [341, 70] width 129 height 13
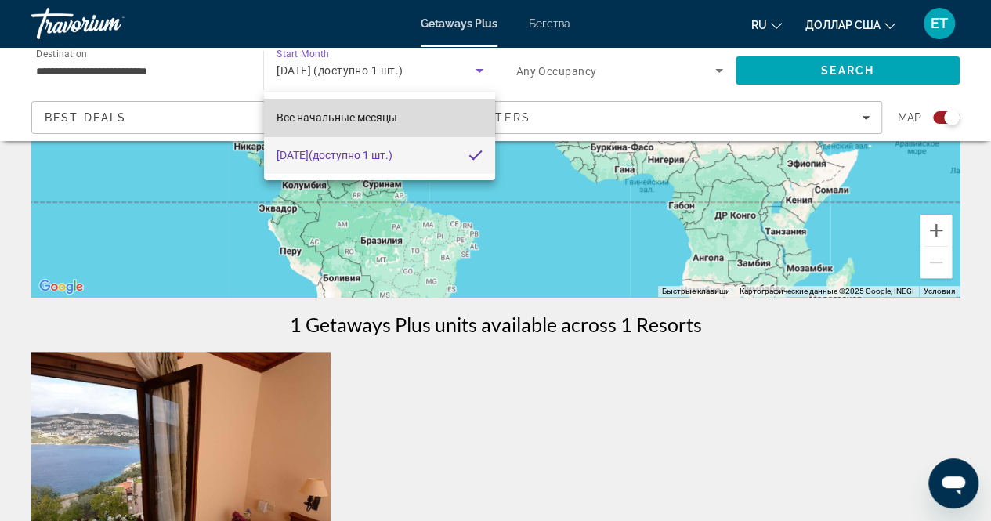
click at [366, 118] on font "Все начальные месяцы" at bounding box center [337, 117] width 121 height 13
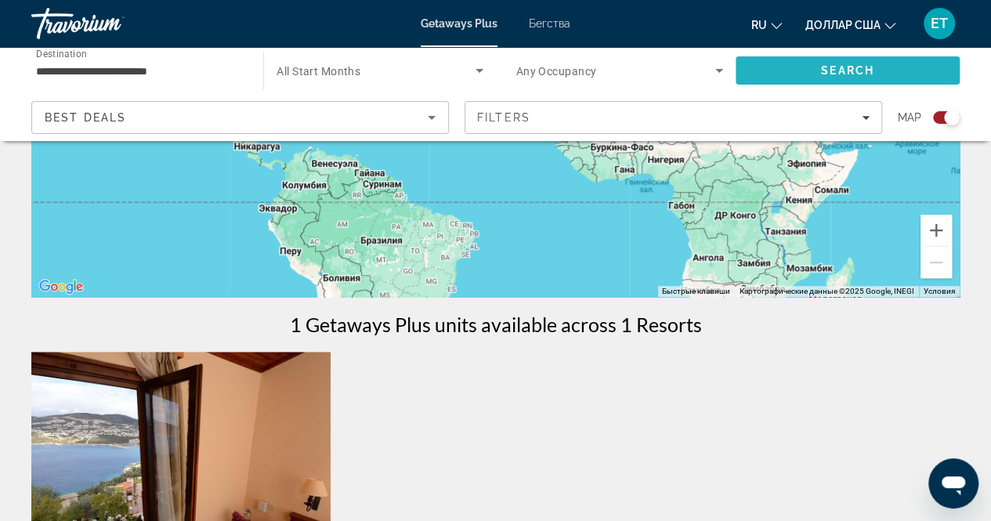
click at [771, 81] on span "Search" at bounding box center [848, 71] width 224 height 38
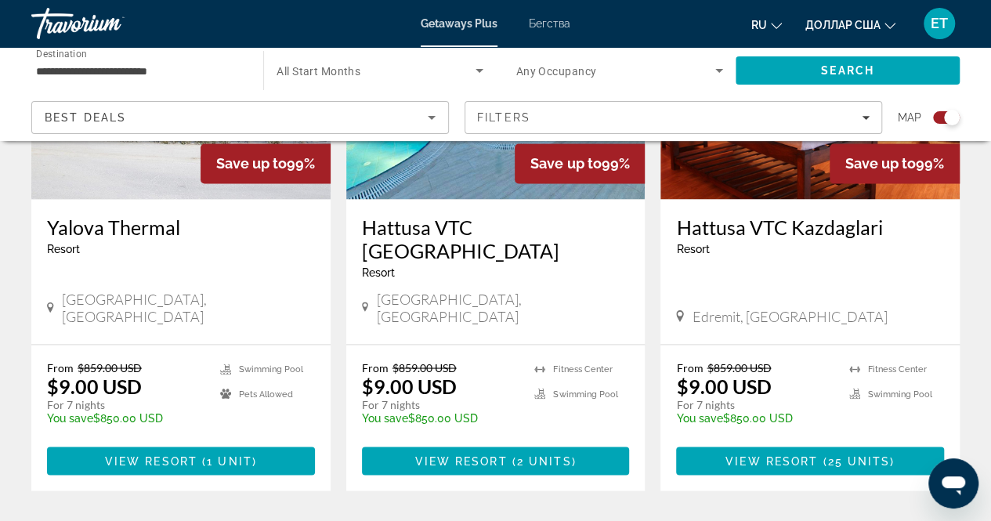
scroll to position [1281, 0]
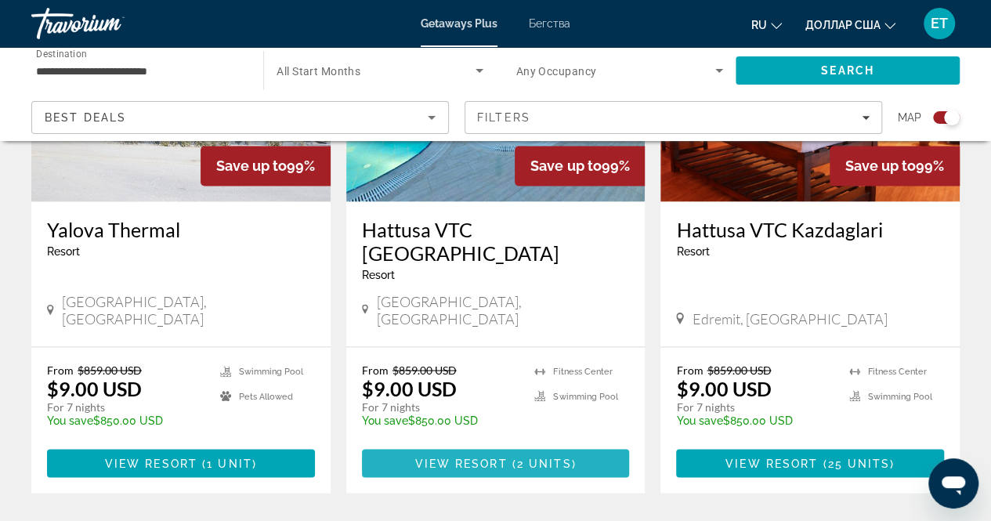
click at [462, 457] on span "View Resort" at bounding box center [461, 463] width 92 height 13
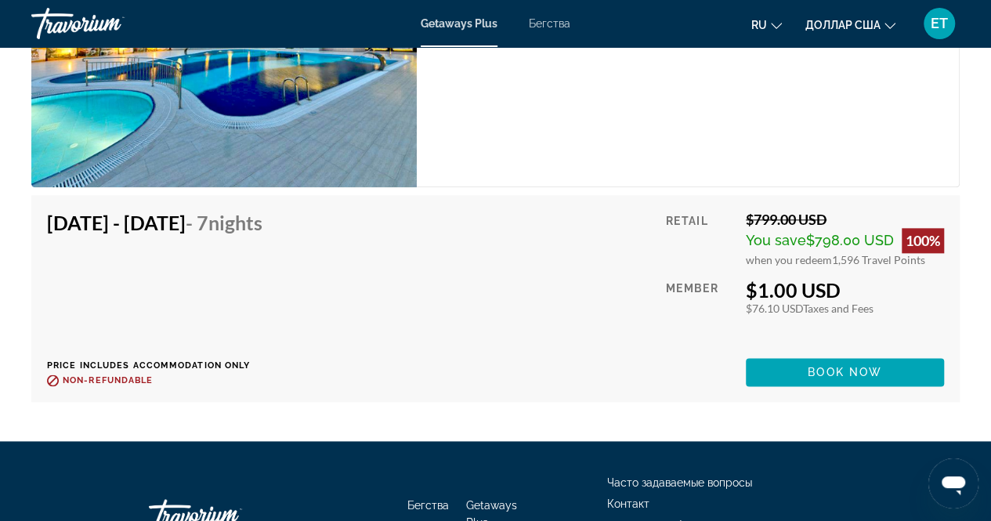
scroll to position [3946, 0]
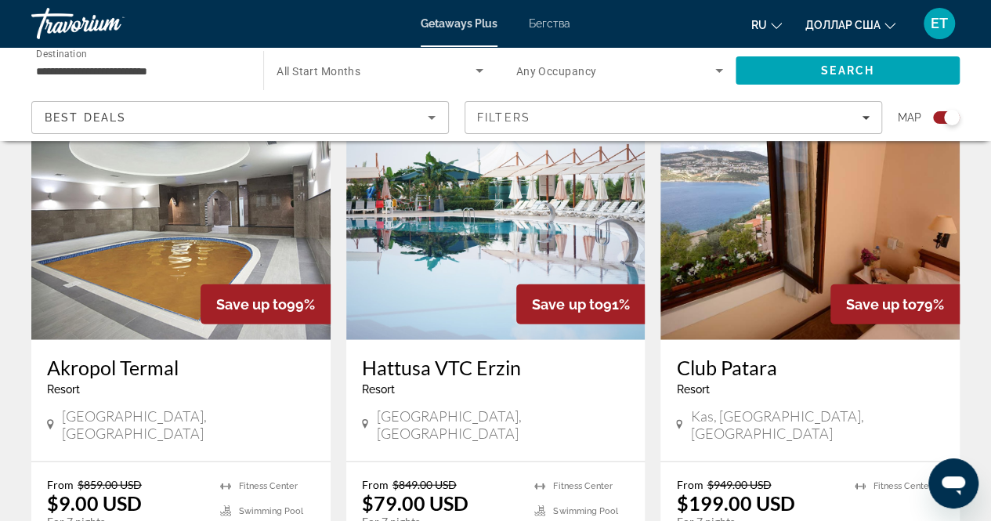
scroll to position [1694, 0]
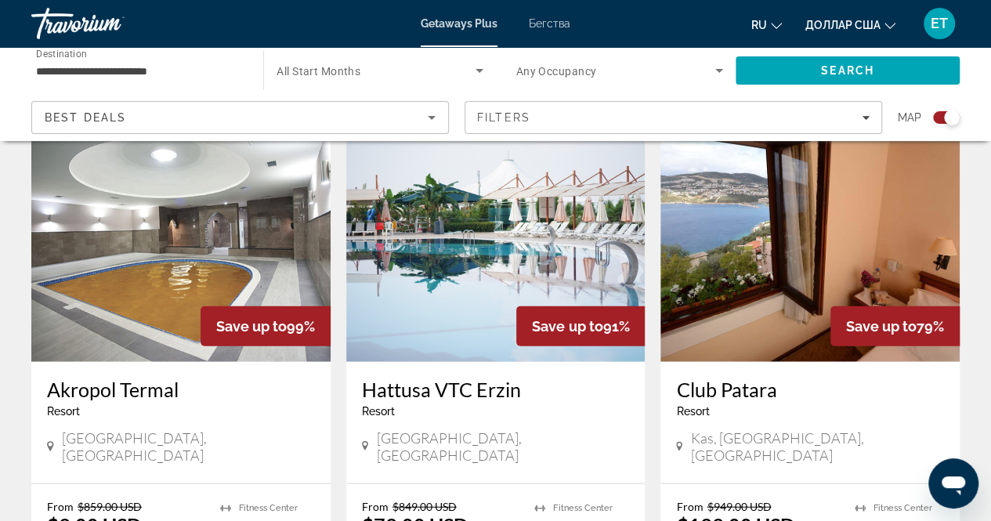
click at [343, 344] on app-exchanges-search-item "Save up to 91% Hattusa VTC [GEOGRAPHIC_DATA] - This is an adults only resort Ha…" at bounding box center [496, 370] width 315 height 519
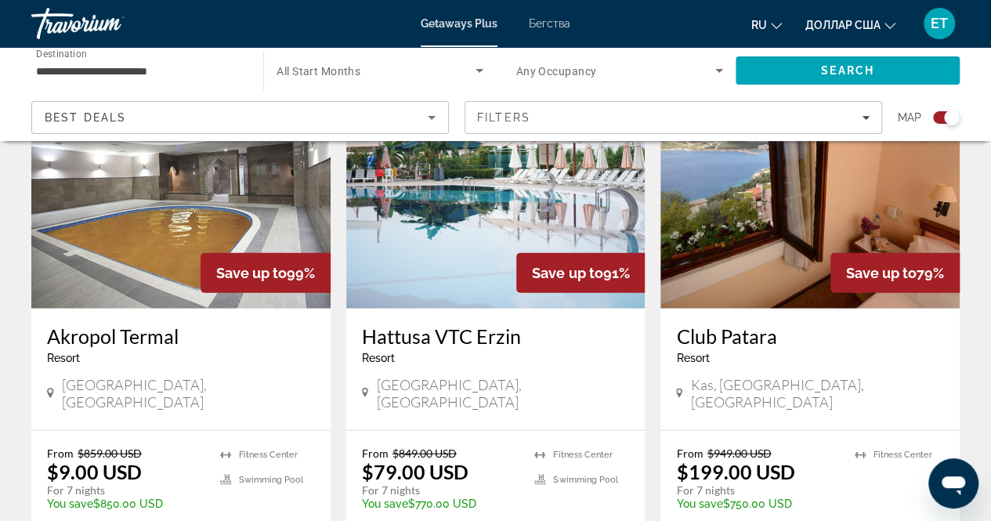
scroll to position [1758, 0]
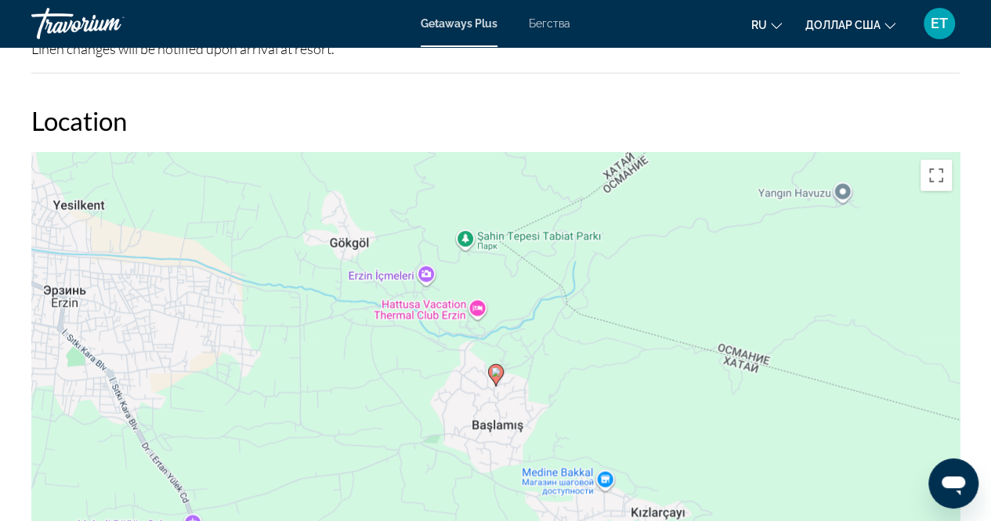
scroll to position [2051, 0]
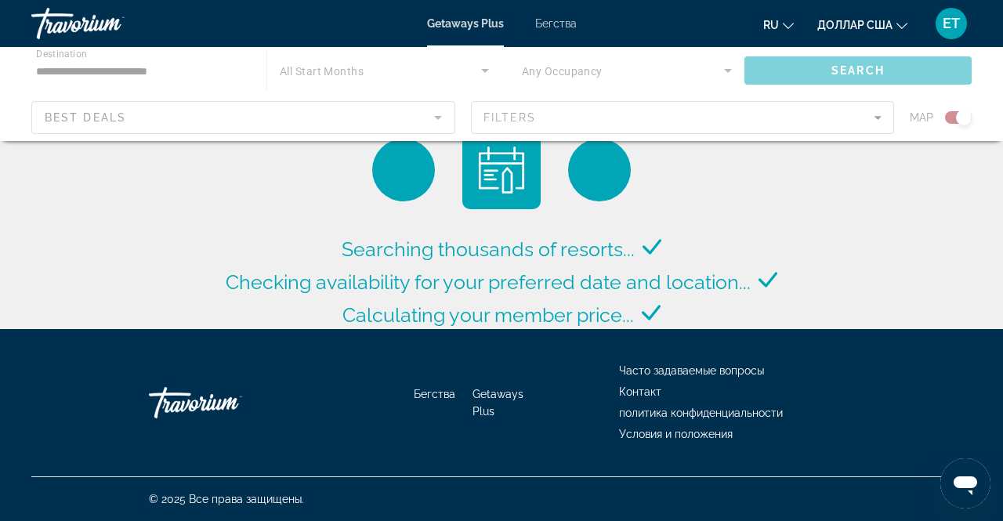
click at [349, 67] on div "Основное содержание" at bounding box center [501, 94] width 1003 height 94
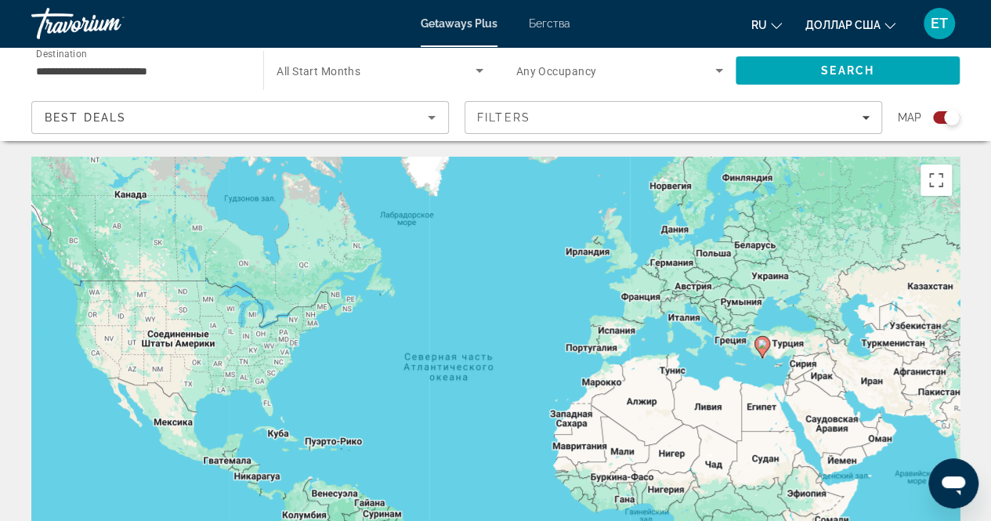
click at [349, 67] on span "All Start Months" at bounding box center [319, 71] width 84 height 13
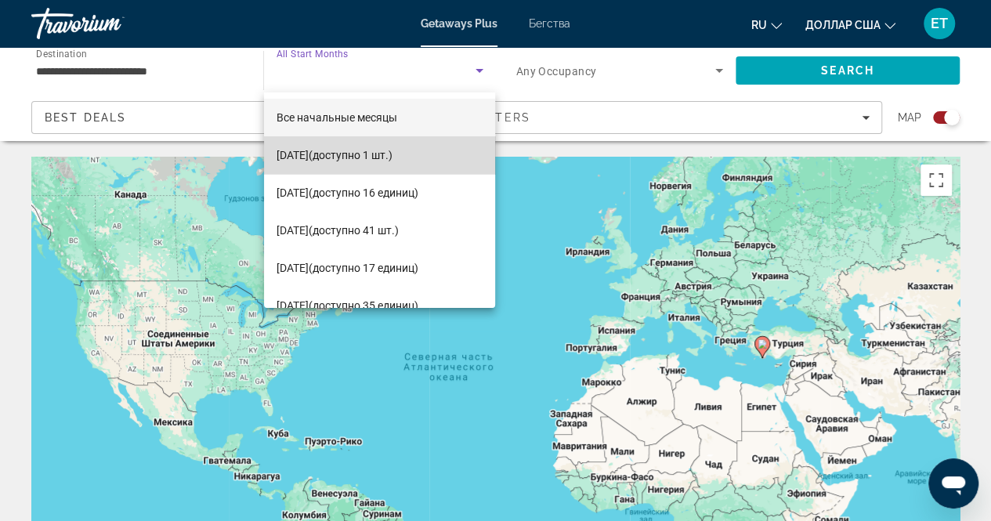
click at [387, 164] on span "[DATE] (доступно 1 шт.)" at bounding box center [335, 155] width 116 height 19
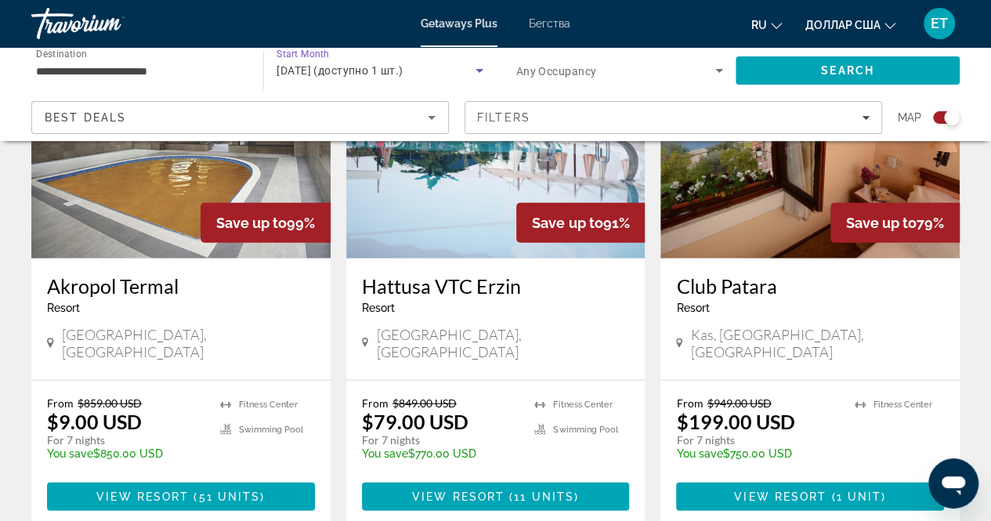
scroll to position [1798, 0]
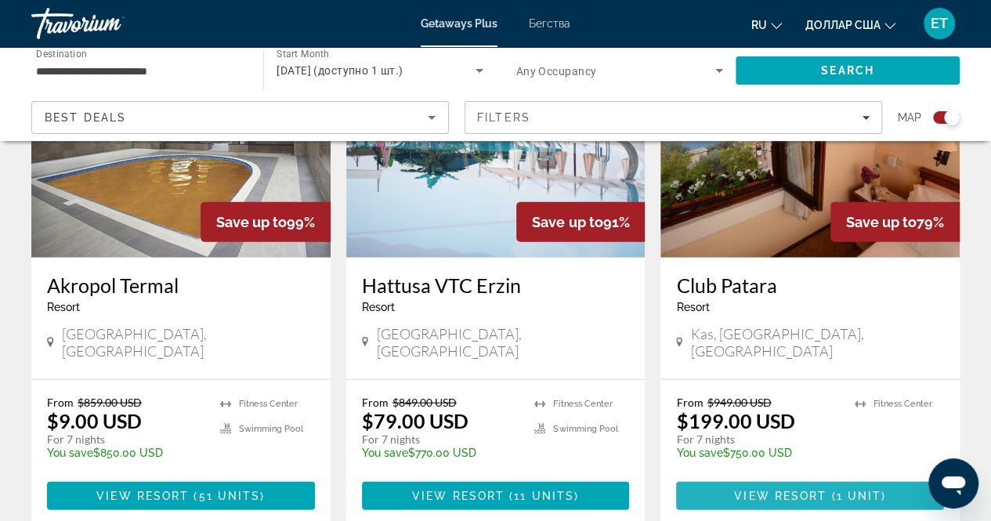
click at [795, 490] on span "View Resort" at bounding box center [780, 496] width 92 height 13
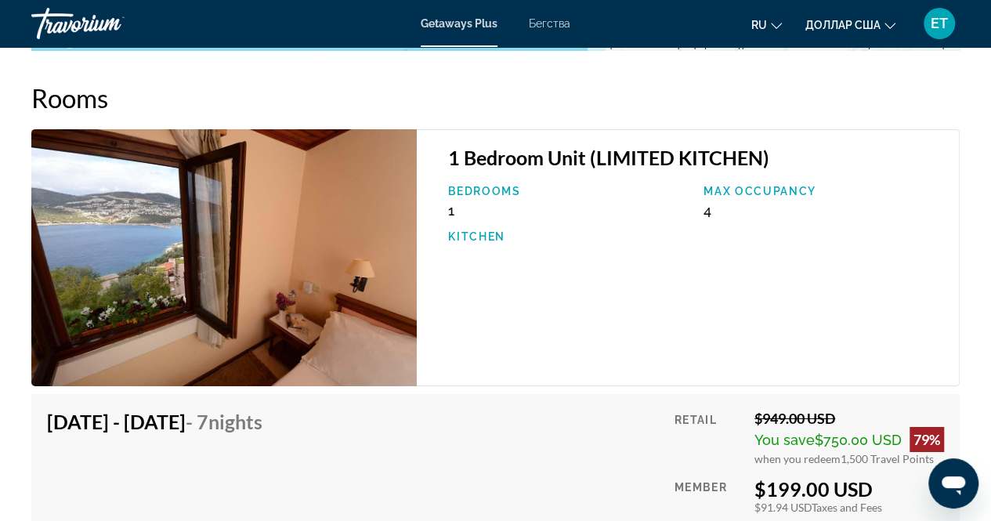
scroll to position [2555, 0]
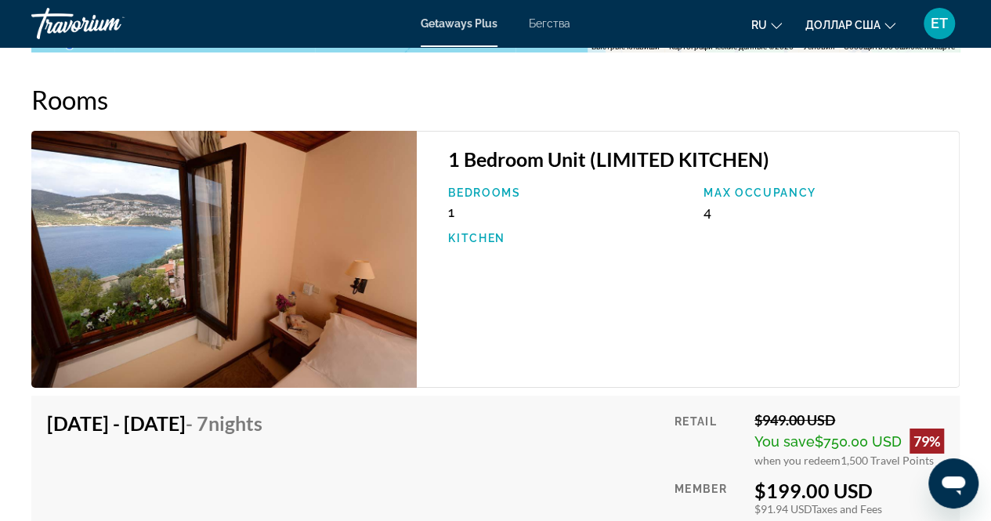
click at [654, 427] on div "[DATE] - [DATE] - 7 Nights Price includes accommodation only Refundable until :…" at bounding box center [495, 499] width 897 height 176
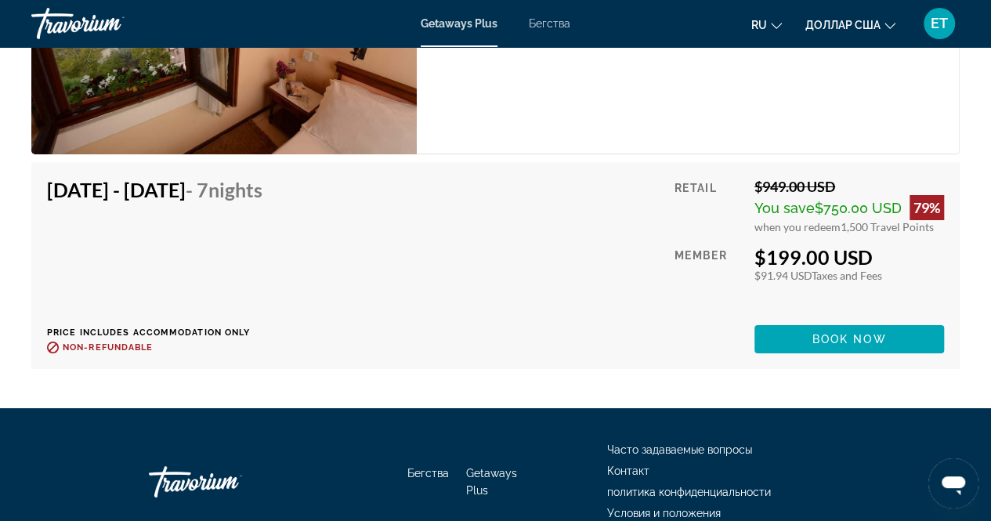
scroll to position [2799, 0]
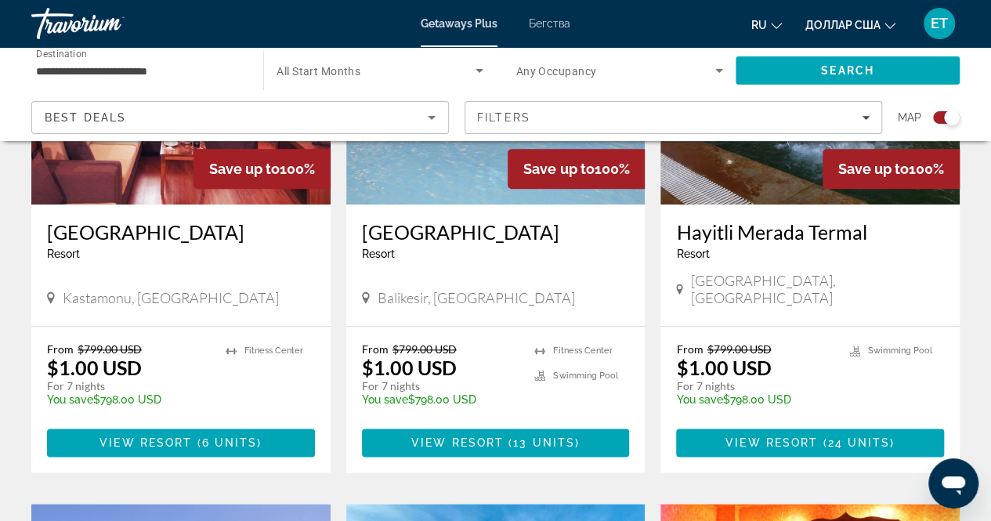
scroll to position [729, 0]
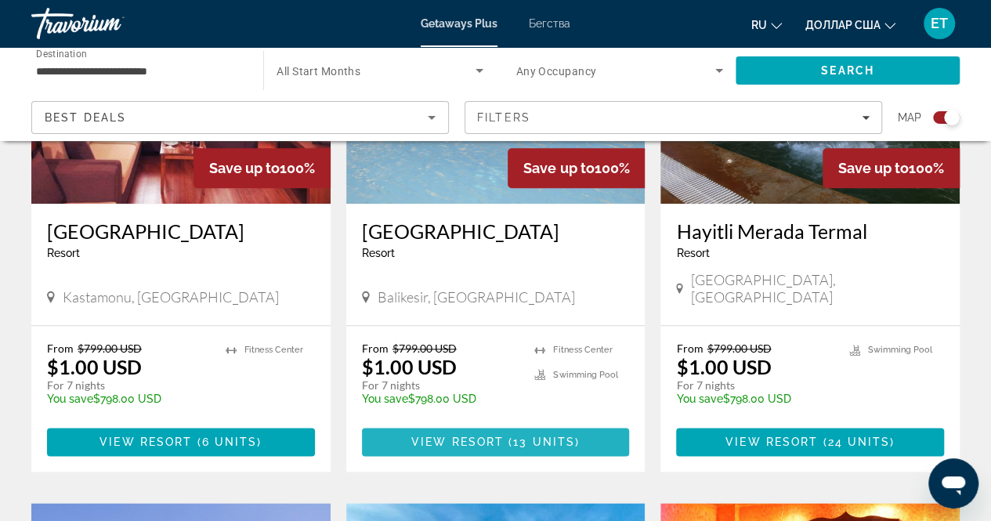
click at [570, 423] on span "Основное содержание" at bounding box center [496, 442] width 268 height 38
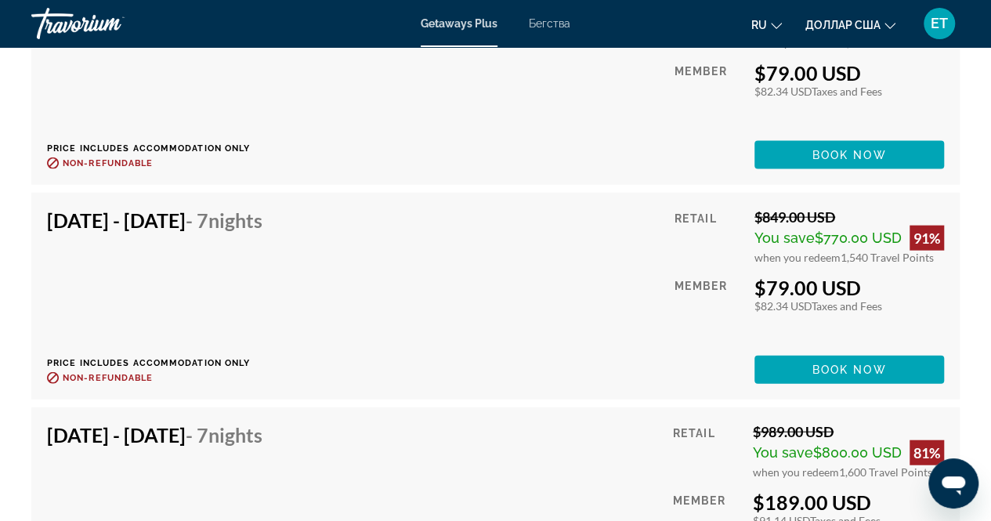
scroll to position [4691, 0]
